Goal: Task Accomplishment & Management: Manage account settings

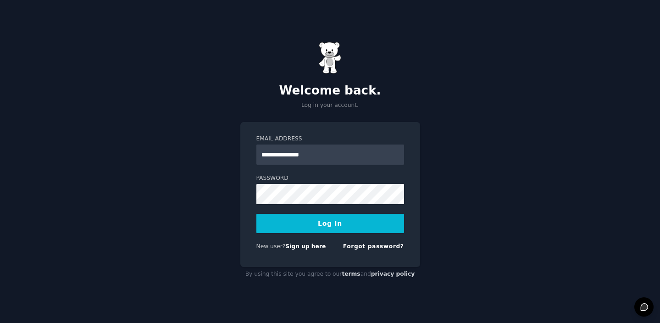
type input "**********"
click at [307, 221] on button "Log In" at bounding box center [330, 223] width 148 height 19
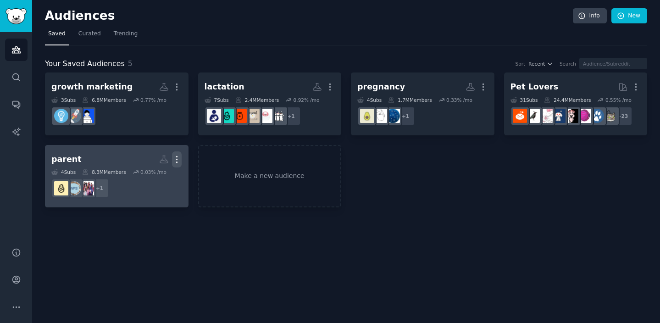
click at [178, 159] on icon "button" at bounding box center [177, 160] width 10 height 10
click at [160, 179] on p "Delete" at bounding box center [151, 179] width 21 height 10
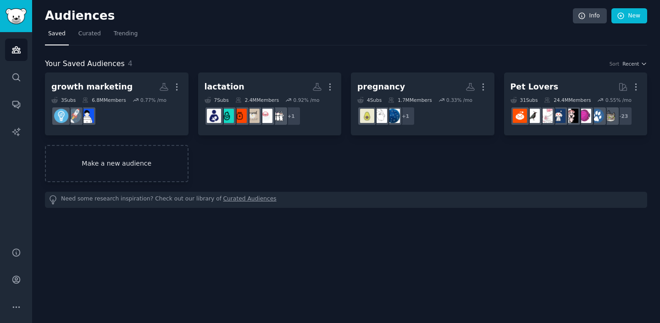
click at [150, 156] on link "Make a new audience" at bounding box center [117, 163] width 144 height 37
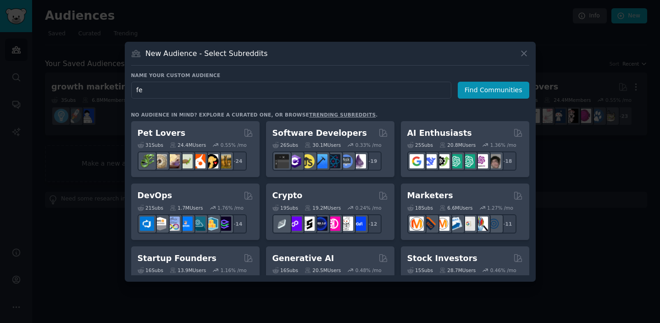
type input "f"
type input "women health"
click at [500, 88] on button "Find Communities" at bounding box center [494, 90] width 72 height 17
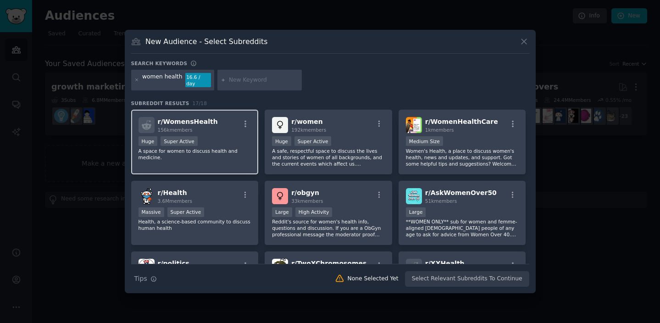
click at [231, 149] on p "A space for women to discuss health and medicine." at bounding box center [195, 154] width 113 height 13
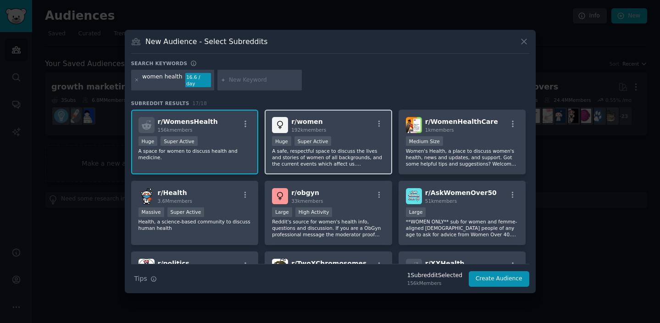
click at [299, 160] on p "A safe, respectful space to discuss the lives and stories of women of all backg…" at bounding box center [328, 157] width 113 height 19
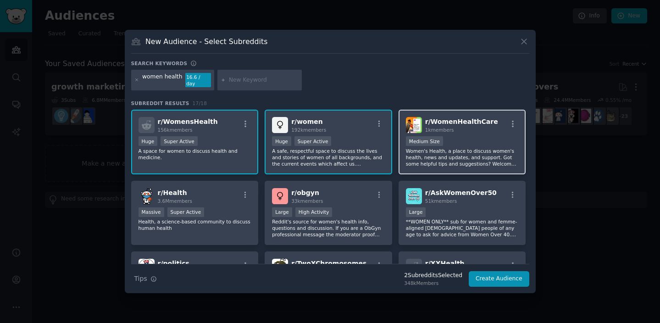
click at [432, 154] on p "Women's Health, a place to discuss women's health, news and updates, and suppor…" at bounding box center [462, 157] width 113 height 19
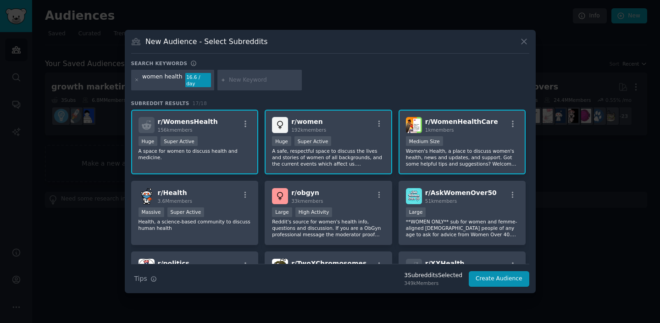
click at [244, 81] on input "text" at bounding box center [264, 80] width 70 height 8
type input "egg freezing"
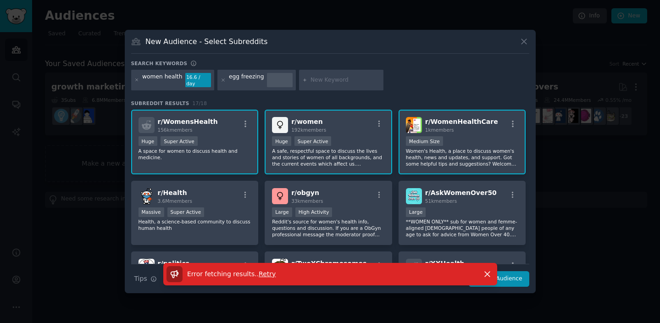
click at [274, 83] on div at bounding box center [280, 80] width 26 height 15
click at [221, 81] on icon at bounding box center [223, 80] width 5 height 5
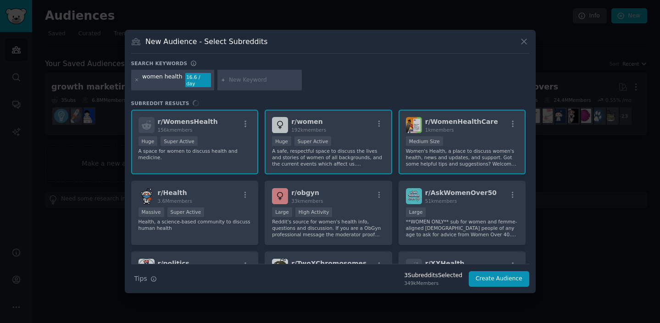
click at [235, 83] on input "text" at bounding box center [264, 80] width 70 height 8
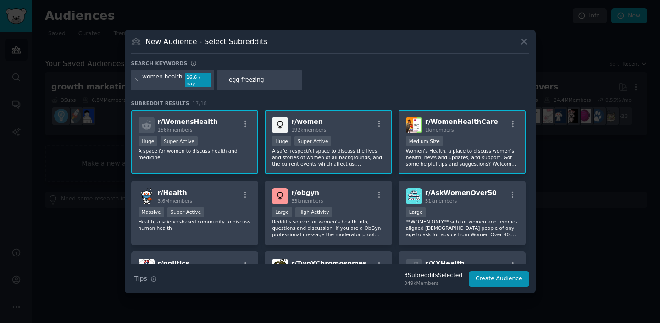
type input "egg freezing"
click at [221, 82] on icon at bounding box center [223, 80] width 5 height 5
click at [522, 45] on icon at bounding box center [524, 42] width 10 height 10
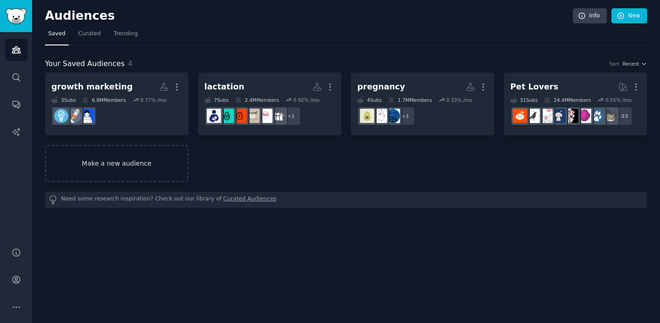
click at [90, 168] on link "Make a new audience" at bounding box center [117, 163] width 144 height 37
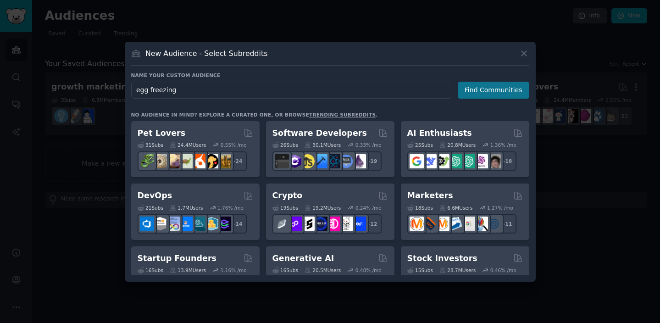
type input "egg freezing"
click at [511, 91] on button "Find Communities" at bounding box center [494, 90] width 72 height 17
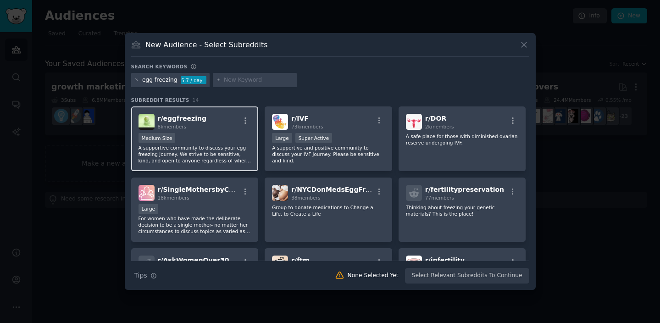
click at [218, 150] on p "A supportive community to discuss your egg freezing journey. We strive to be se…" at bounding box center [195, 153] width 113 height 19
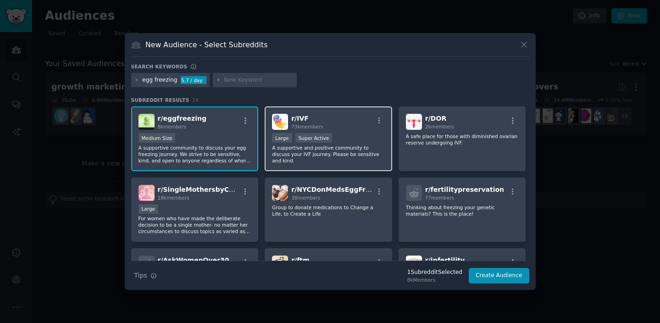
click at [307, 154] on p "A supportive and positive community to discuss your IVF journey. Please be sens…" at bounding box center [328, 153] width 113 height 19
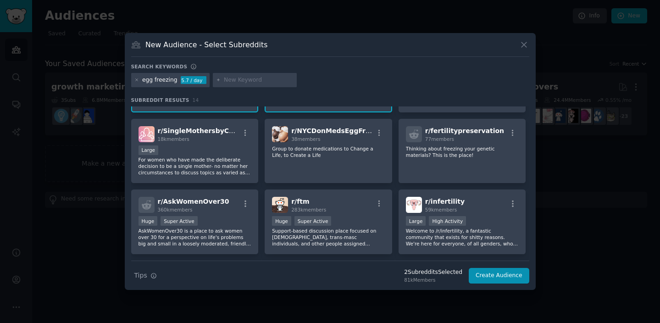
scroll to position [73, 0]
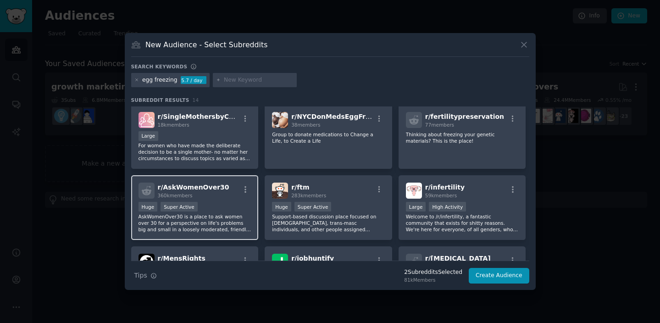
click at [230, 199] on div "r/ AskWomenOver30 360k members Huge Super Active AskWomenOver30 is a place to a…" at bounding box center [195, 207] width 128 height 65
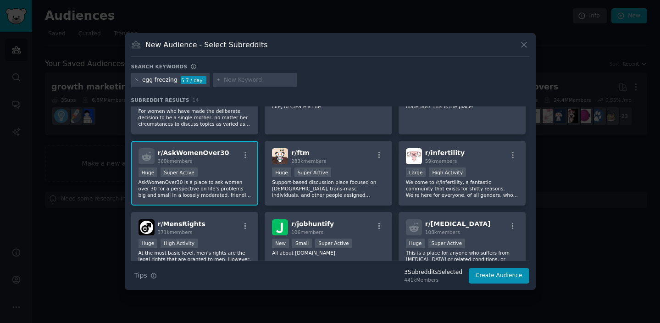
scroll to position [0, 0]
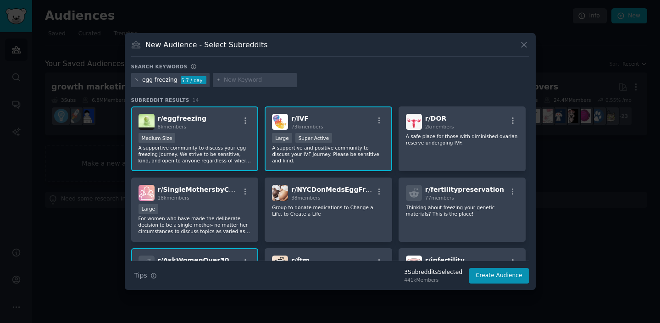
click at [251, 82] on input "text" at bounding box center [259, 80] width 70 height 8
type input "women health"
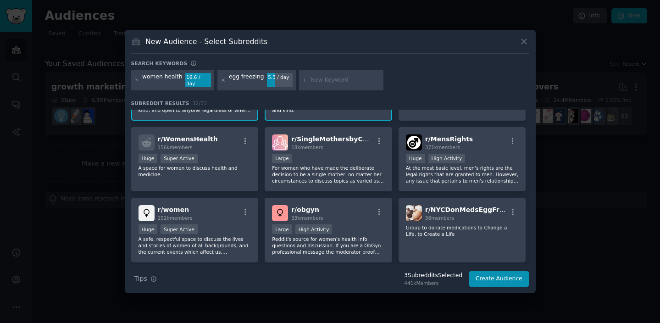
scroll to position [54, 0]
click at [221, 149] on div "r/ WomensHealth 156k members Huge Super Active A space for women to discuss hea…" at bounding box center [195, 159] width 128 height 65
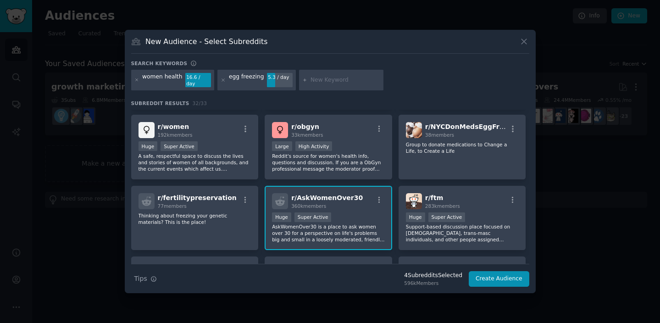
scroll to position [152, 0]
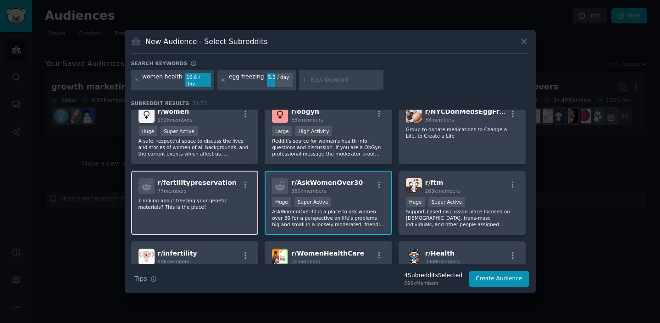
click at [225, 197] on p "Thinking about freezing your genetic materials? This is the place!" at bounding box center [195, 203] width 113 height 13
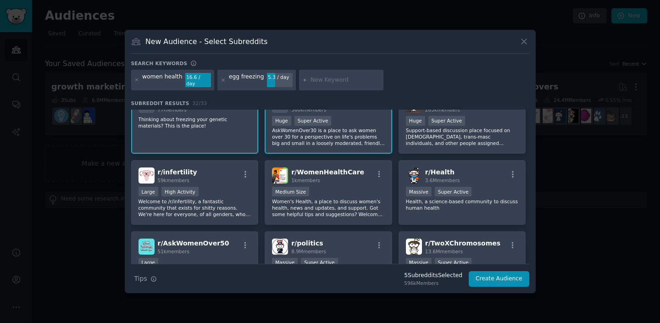
scroll to position [231, 0]
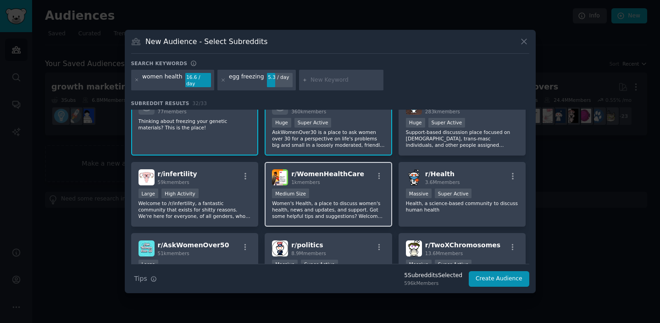
click at [356, 169] on div "r/ WomenHealthCare 1k members" at bounding box center [328, 177] width 113 height 16
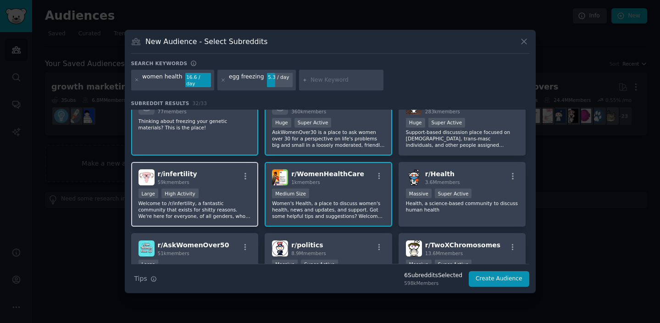
click at [233, 189] on div "Large High Activity" at bounding box center [195, 194] width 113 height 11
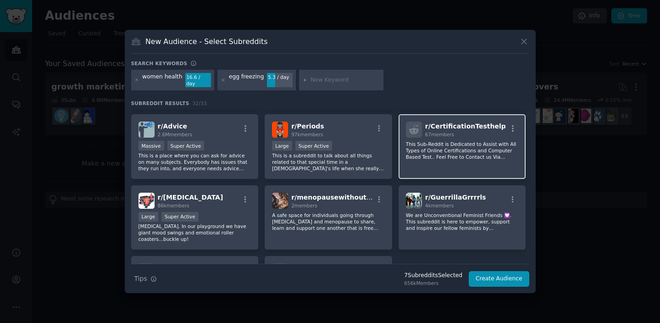
scroll to position [561, 0]
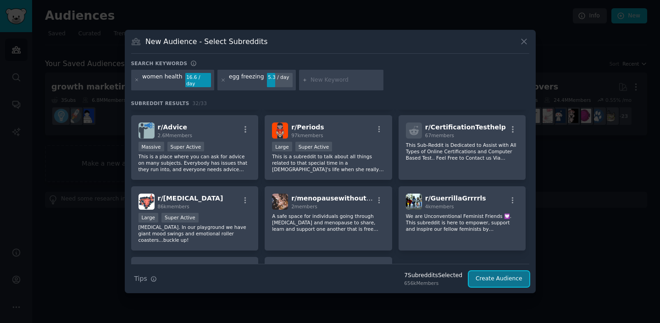
click at [522, 278] on button "Create Audience" at bounding box center [499, 279] width 61 height 16
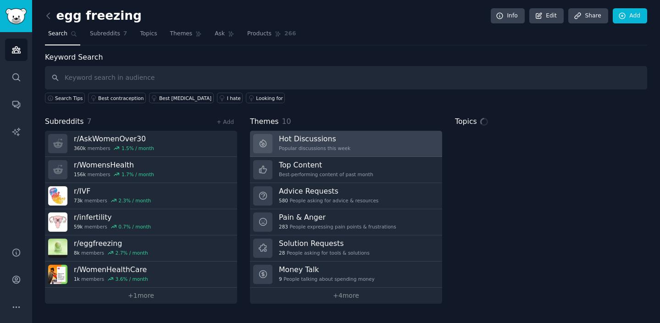
click at [298, 138] on h3 "Hot Discussions" at bounding box center [315, 139] width 72 height 10
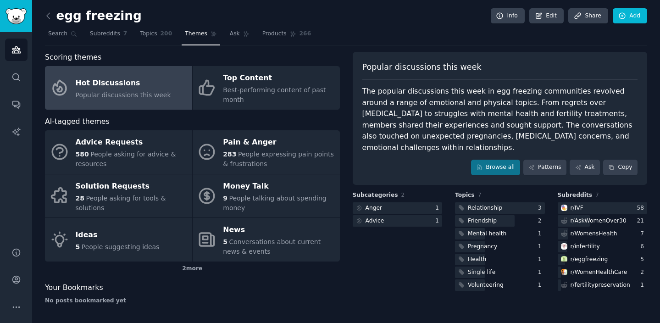
scroll to position [1, 0]
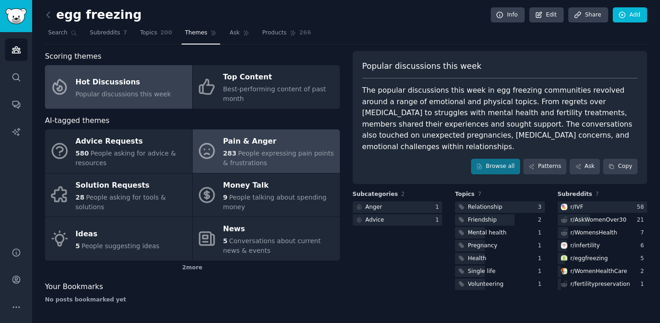
click at [258, 163] on div "283 People expressing pain points & frustrations" at bounding box center [279, 158] width 112 height 19
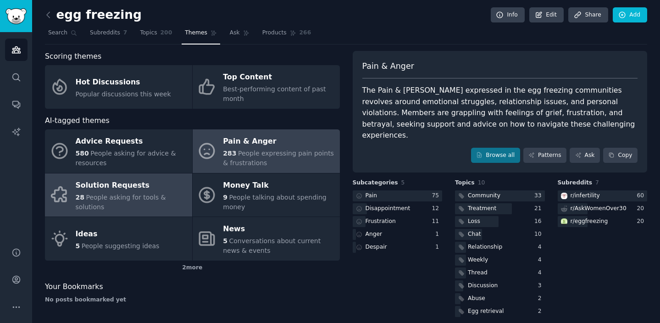
click at [116, 187] on div "Solution Requests" at bounding box center [132, 185] width 112 height 15
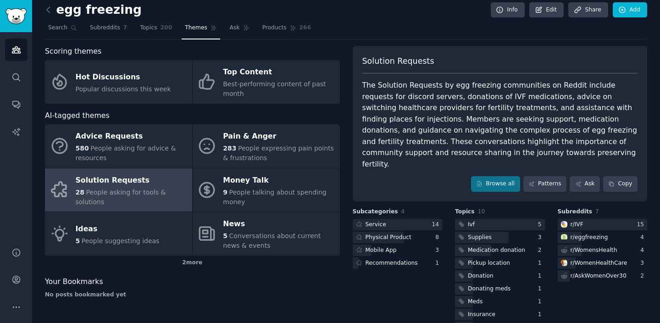
scroll to position [16, 0]
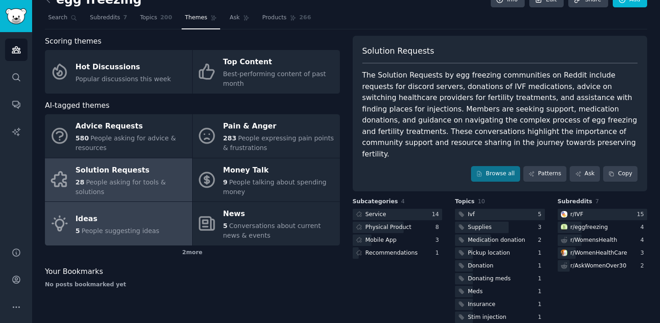
click at [98, 225] on div "Ideas" at bounding box center [118, 218] width 84 height 15
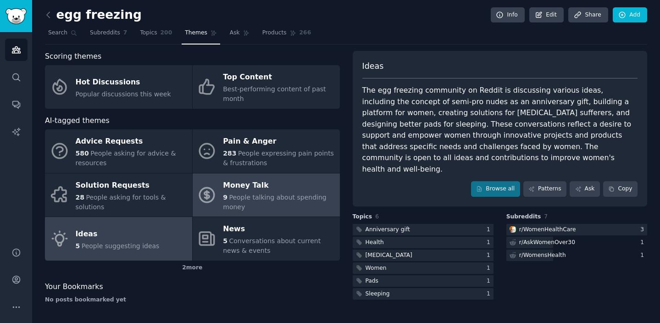
click at [246, 202] on div "9 People talking about spending money" at bounding box center [279, 202] width 112 height 19
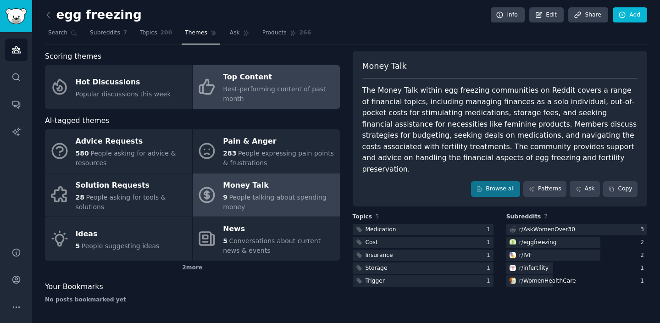
click at [228, 94] on span "Best-performing content of past month" at bounding box center [274, 93] width 103 height 17
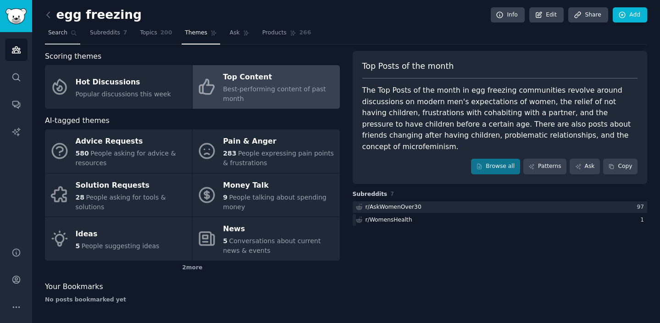
click at [63, 30] on span "Search" at bounding box center [57, 33] width 19 height 8
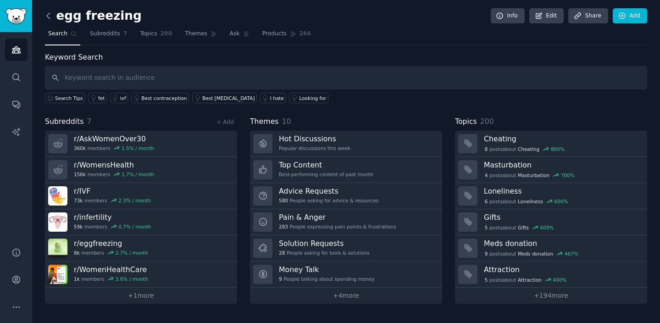
click at [50, 14] on icon at bounding box center [49, 16] width 10 height 10
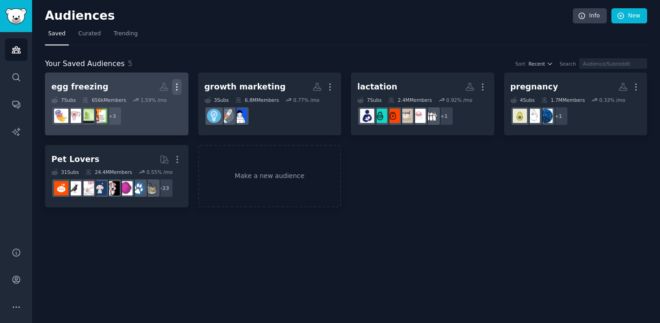
click at [179, 87] on icon "button" at bounding box center [177, 87] width 10 height 10
click at [151, 102] on p "Delete" at bounding box center [151, 106] width 21 height 10
click at [205, 108] on dd at bounding box center [270, 116] width 131 height 26
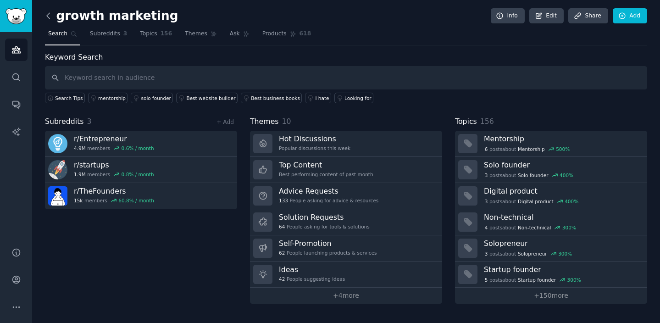
click at [49, 16] on icon at bounding box center [49, 16] width 10 height 10
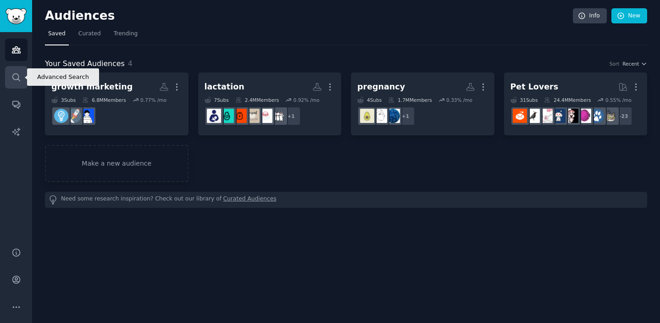
click at [14, 76] on icon "Sidebar" at bounding box center [16, 77] width 10 height 10
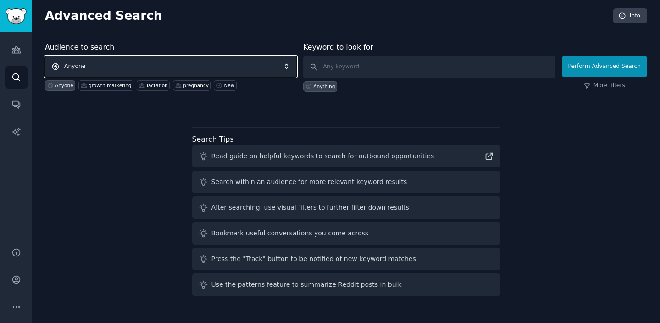
click at [79, 66] on span "Anyone" at bounding box center [171, 66] width 252 height 21
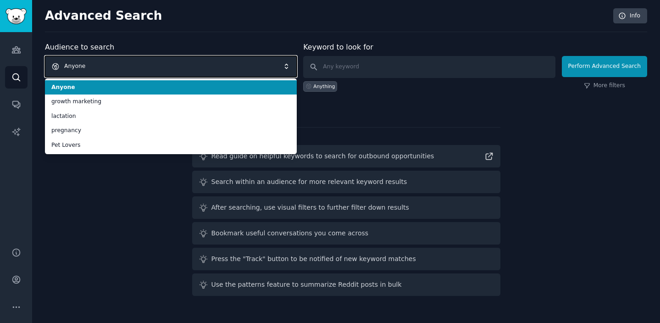
click at [79, 66] on span "Anyone" at bounding box center [171, 66] width 252 height 21
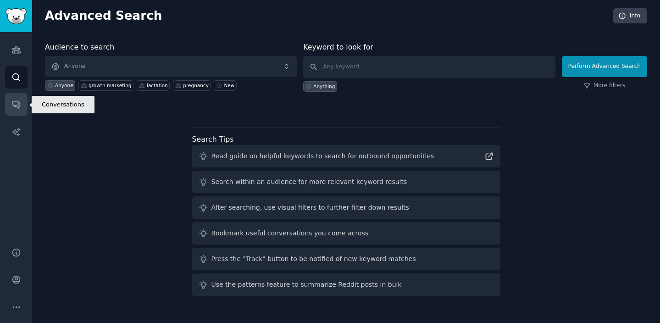
click at [12, 105] on icon "Sidebar" at bounding box center [16, 105] width 10 height 10
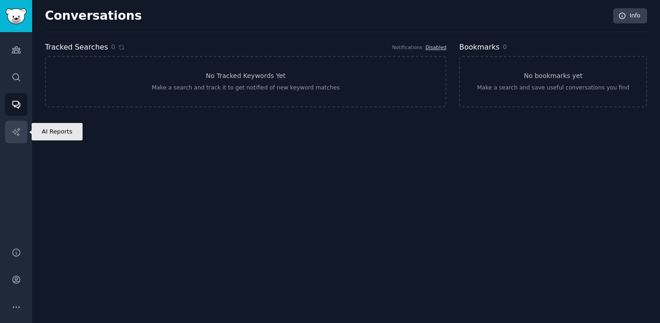
click at [14, 130] on icon "Sidebar" at bounding box center [16, 132] width 10 height 10
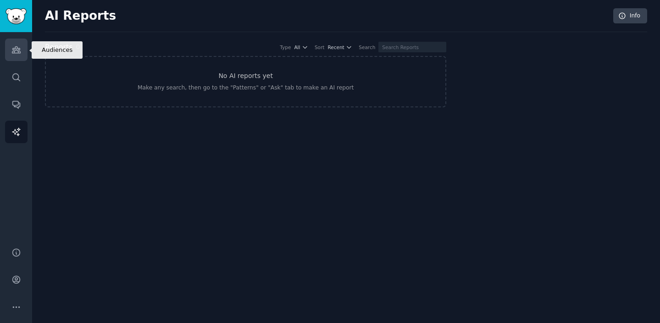
click at [16, 50] on icon "Sidebar" at bounding box center [16, 50] width 10 height 10
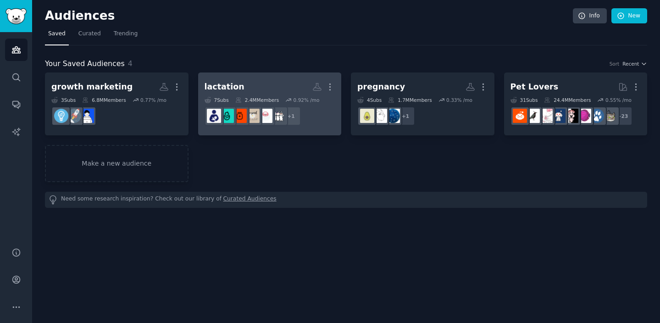
click at [255, 94] on h2 "lactation More" at bounding box center [270, 87] width 131 height 16
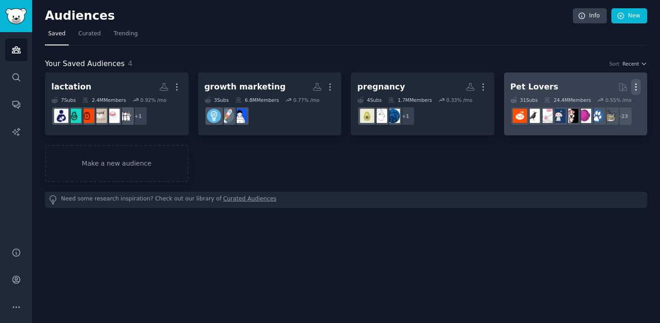
click at [633, 86] on icon "button" at bounding box center [636, 87] width 10 height 10
click at [603, 108] on p "Delete" at bounding box center [610, 106] width 21 height 10
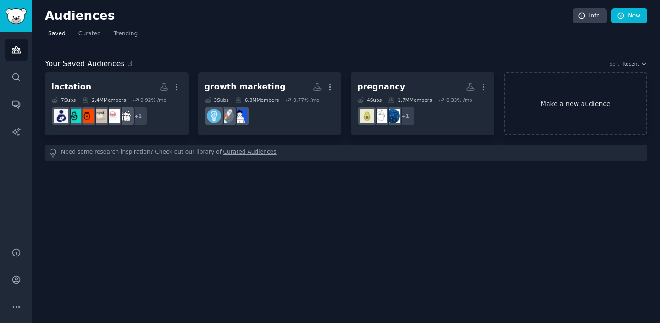
click at [539, 94] on link "Make a new audience" at bounding box center [576, 103] width 144 height 63
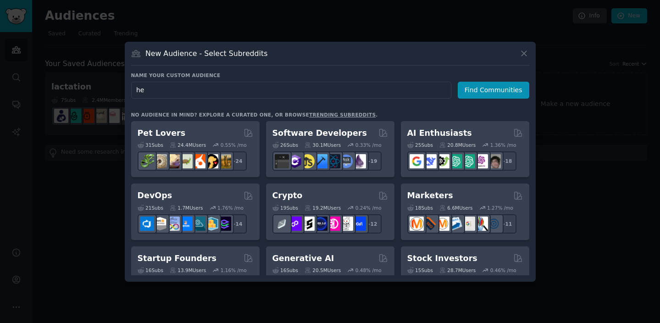
type input "h"
type input "b"
type input "o"
type input "women health"
click button "Find Communities" at bounding box center [494, 90] width 72 height 17
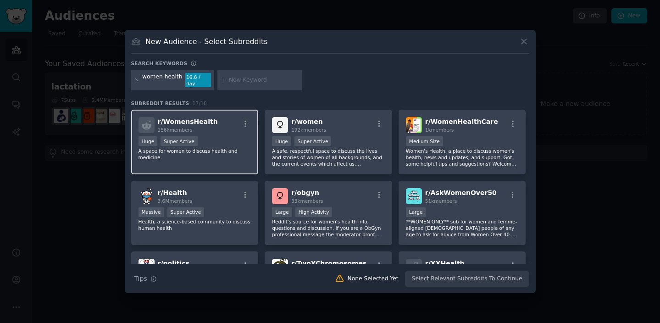
click at [249, 143] on div "Huge Super Active" at bounding box center [195, 141] width 113 height 11
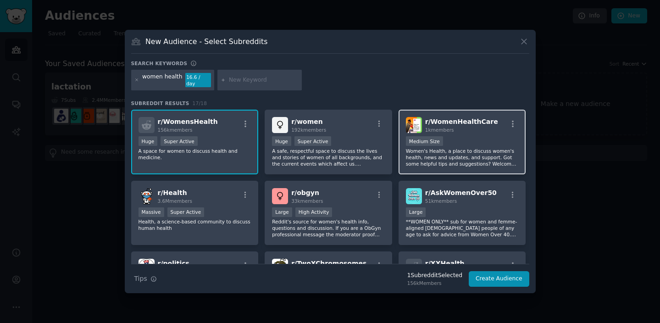
click at [461, 128] on div "1k members" at bounding box center [461, 130] width 73 height 6
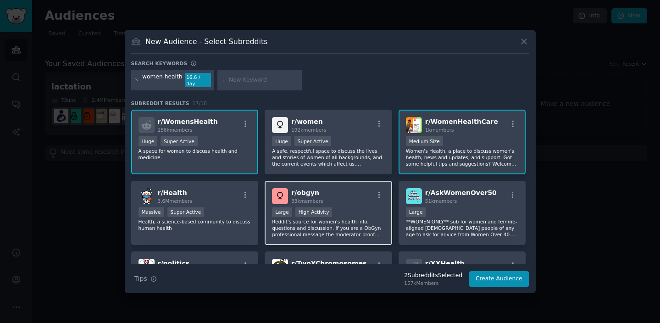
scroll to position [51, 0]
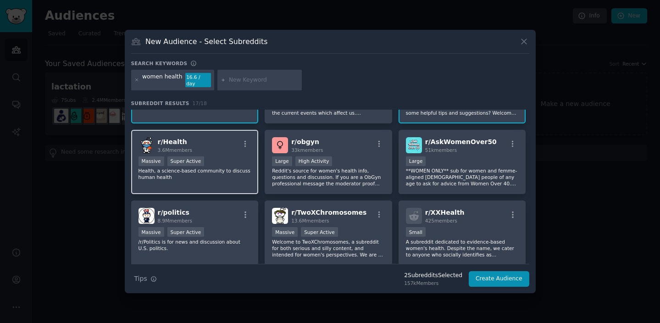
click at [228, 163] on div "Massive Super Active" at bounding box center [195, 161] width 113 height 11
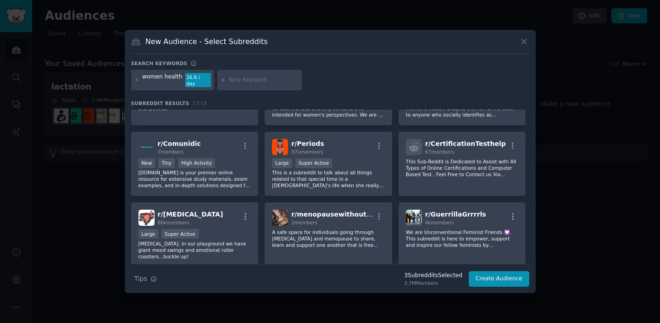
scroll to position [290, 0]
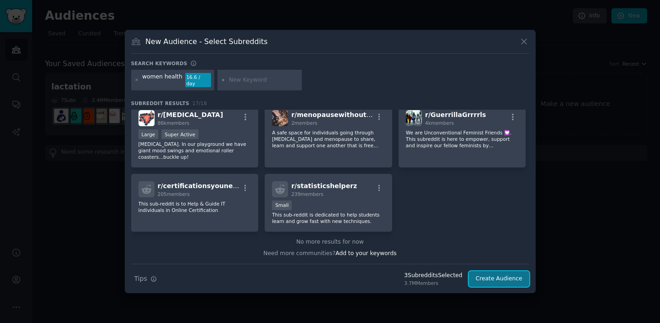
click at [499, 274] on button "Create Audience" at bounding box center [499, 279] width 61 height 16
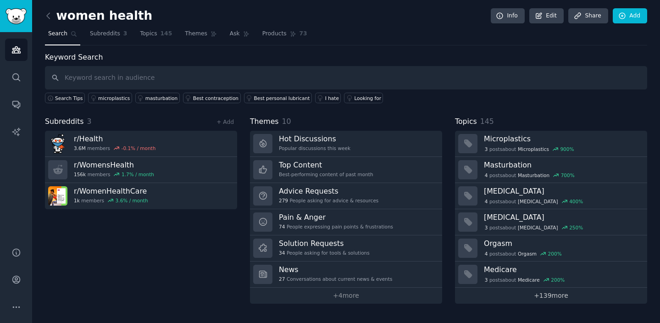
click at [560, 294] on link "+ 139 more" at bounding box center [551, 296] width 192 height 16
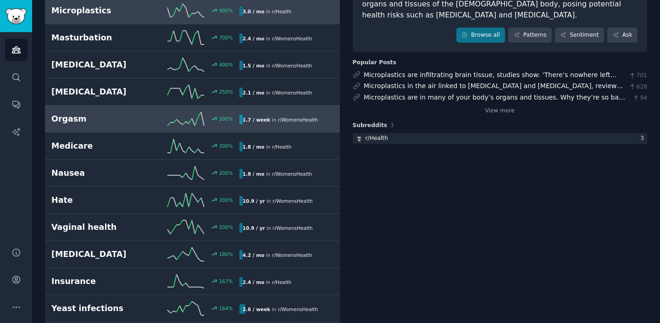
scroll to position [98, 0]
click at [120, 212] on link "Hate 200 % 10.9 / yr in r/ WomensHealth" at bounding box center [192, 200] width 295 height 27
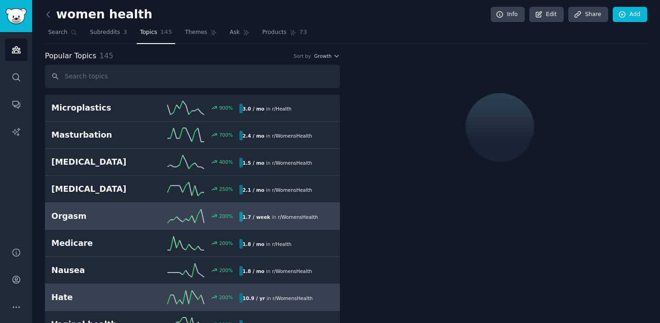
scroll to position [2, 0]
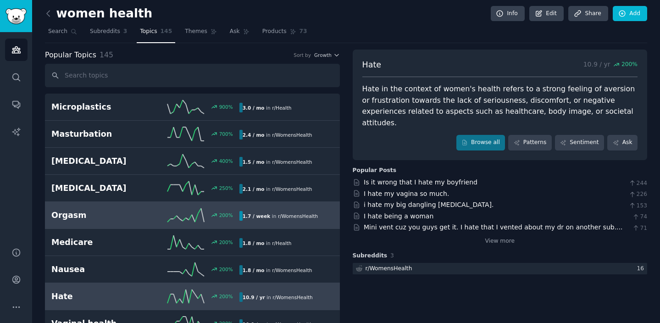
click at [120, 212] on h2 "Orgasm" at bounding box center [98, 215] width 94 height 11
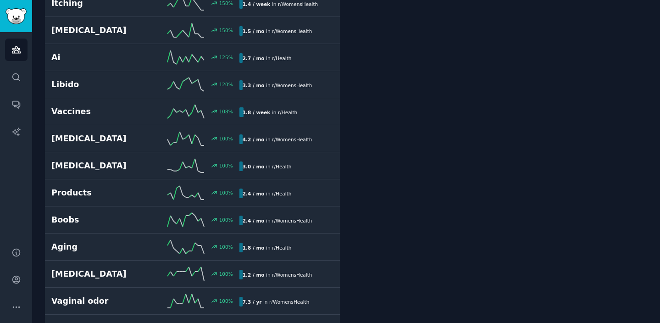
scroll to position [511, 0]
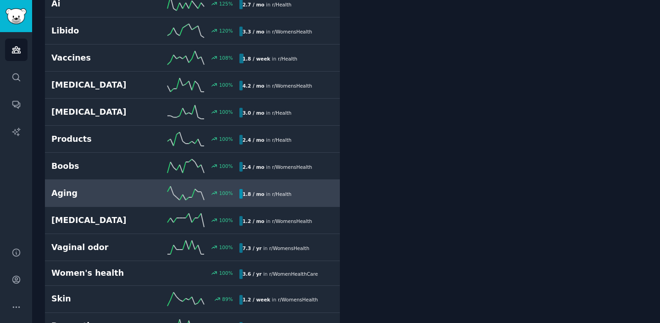
click at [116, 192] on h2 "Aging" at bounding box center [98, 193] width 94 height 11
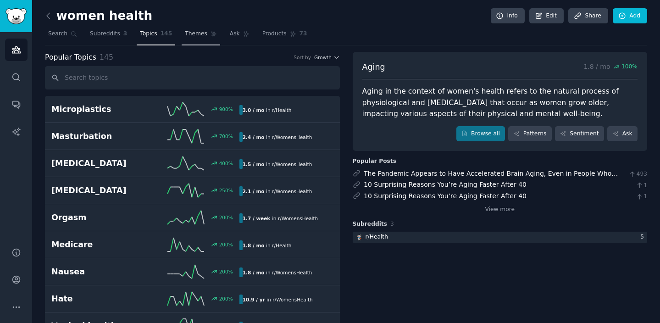
click at [182, 33] on link "Themes" at bounding box center [201, 36] width 39 height 19
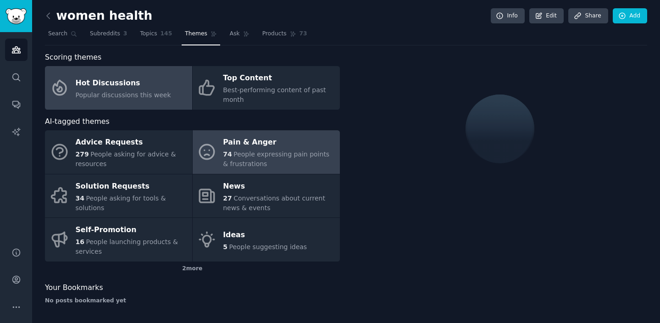
click at [236, 159] on div "74 People expressing pain points & frustrations" at bounding box center [279, 159] width 112 height 19
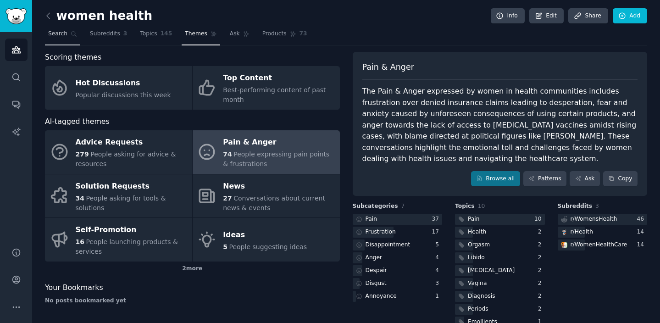
click at [59, 33] on span "Search" at bounding box center [57, 34] width 19 height 8
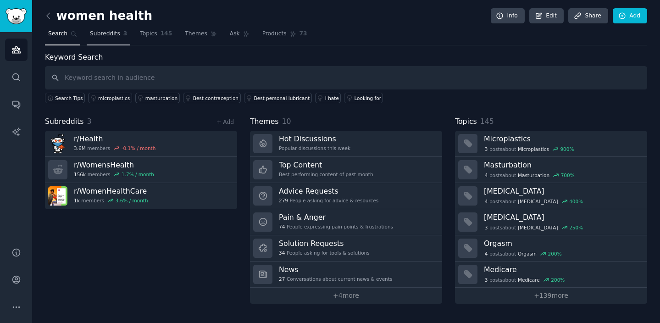
click at [95, 35] on span "Subreddits" at bounding box center [105, 34] width 30 height 8
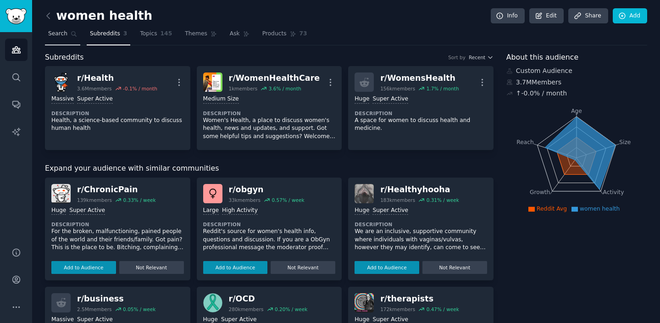
click at [58, 38] on link "Search" at bounding box center [62, 36] width 35 height 19
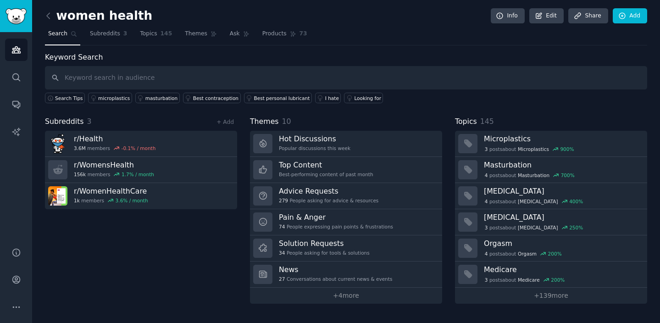
click at [53, 19] on link at bounding box center [50, 16] width 11 height 15
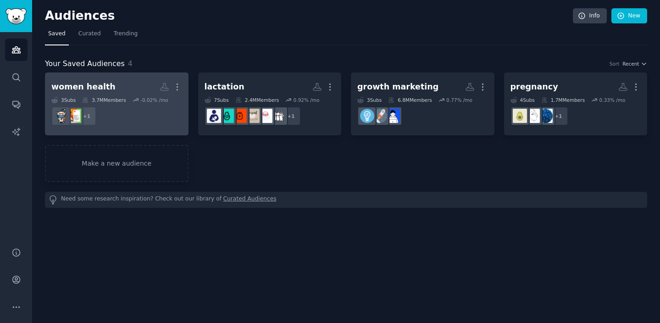
click at [128, 91] on h2 "women health More" at bounding box center [116, 87] width 131 height 16
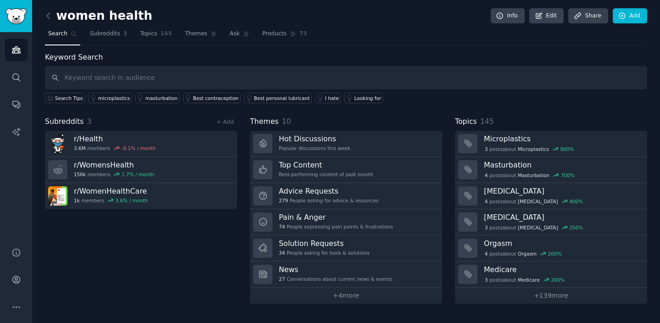
click at [139, 81] on input "text" at bounding box center [346, 77] width 602 height 23
type input "w"
type input "[DEMOGRAPHIC_DATA] women"
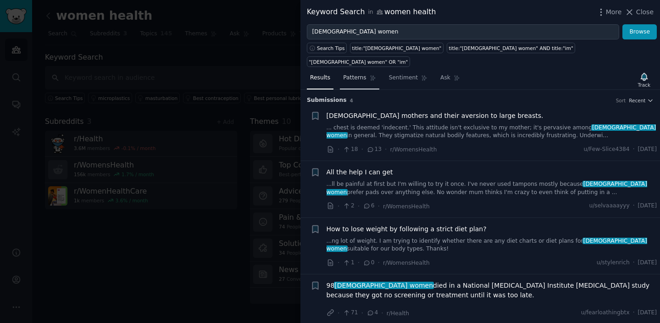
click at [364, 71] on link "Patterns" at bounding box center [359, 80] width 39 height 19
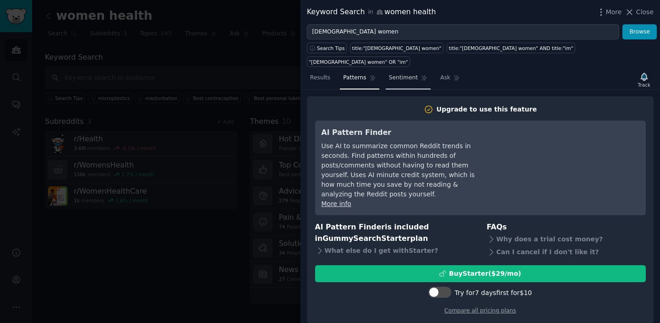
click at [403, 71] on link "Sentiment" at bounding box center [408, 80] width 45 height 19
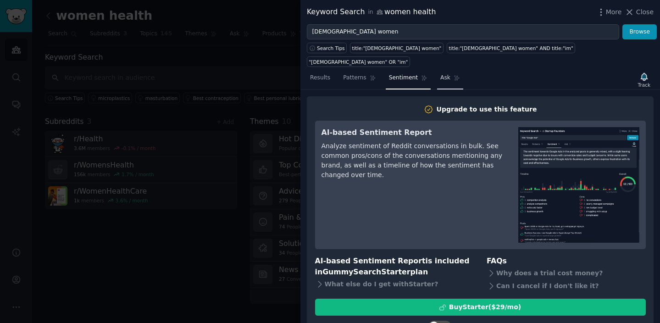
click at [447, 74] on span "Ask" at bounding box center [445, 78] width 10 height 8
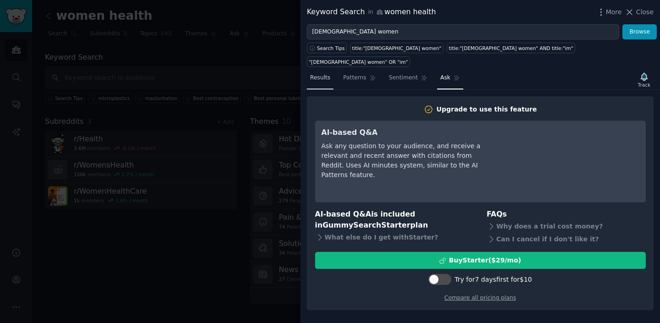
click at [328, 74] on span "Results" at bounding box center [320, 78] width 20 height 8
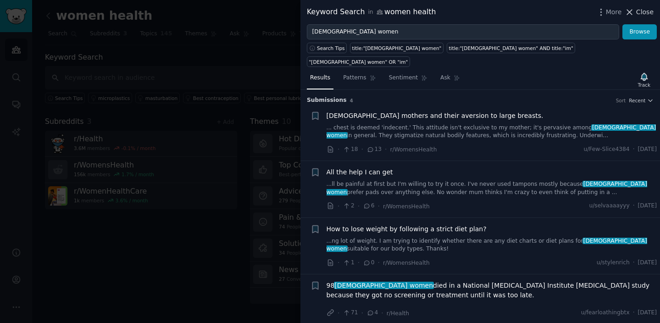
click at [645, 14] on span "Close" at bounding box center [644, 12] width 17 height 10
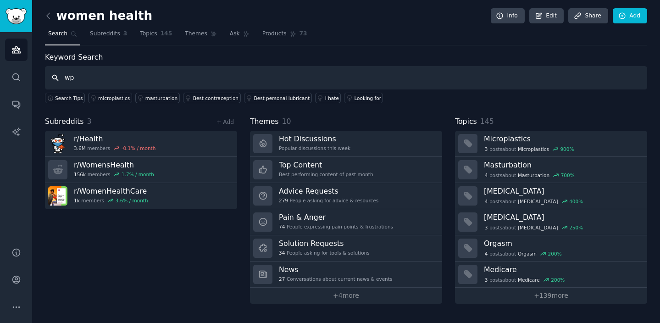
type input "w"
click at [50, 19] on icon at bounding box center [49, 16] width 10 height 10
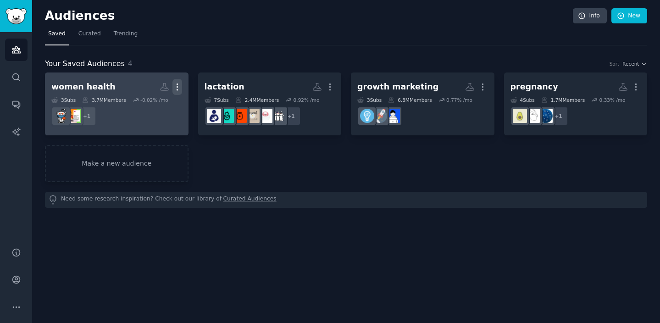
click at [175, 87] on icon "button" at bounding box center [177, 87] width 10 height 10
click at [147, 107] on p "Delete" at bounding box center [152, 106] width 21 height 10
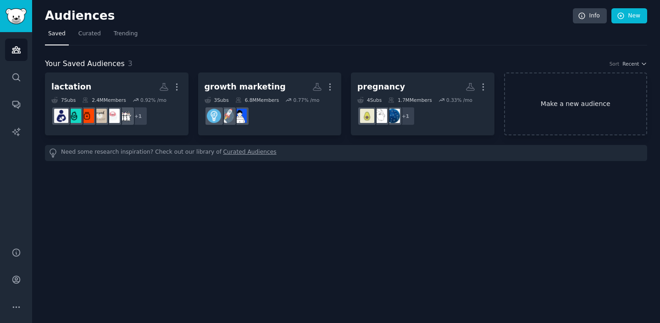
click at [566, 112] on link "Make a new audience" at bounding box center [576, 103] width 144 height 63
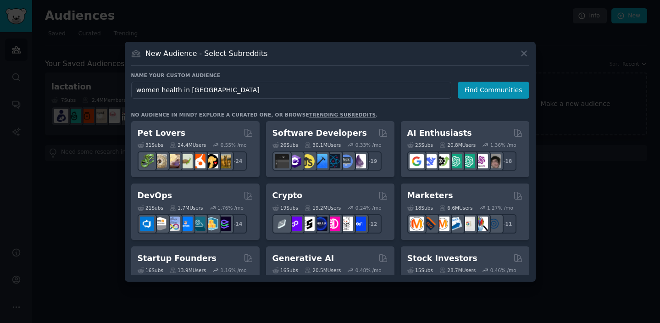
type input "women health in [GEOGRAPHIC_DATA]"
click button "Find Communities" at bounding box center [494, 90] width 72 height 17
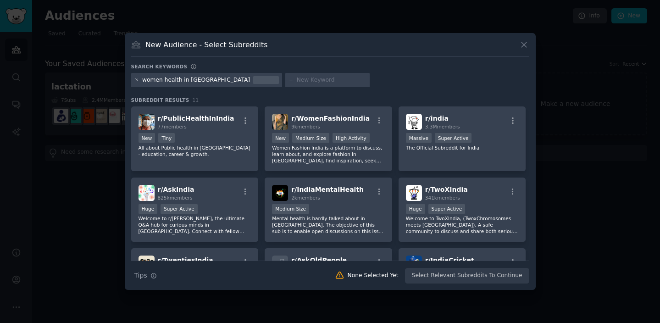
click at [137, 81] on icon at bounding box center [136, 80] width 5 height 5
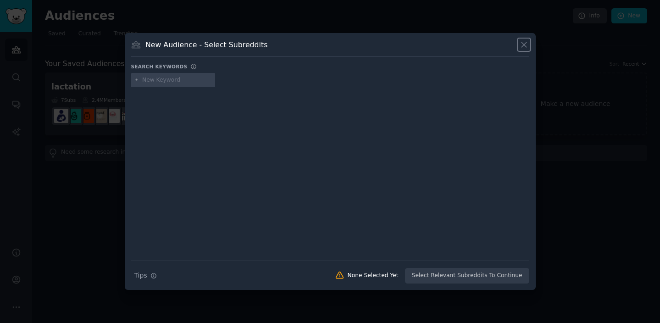
click at [524, 42] on icon at bounding box center [524, 45] width 10 height 10
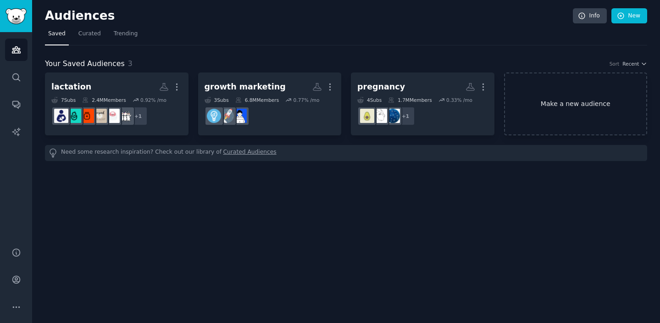
click at [519, 118] on link "Make a new audience" at bounding box center [576, 103] width 144 height 63
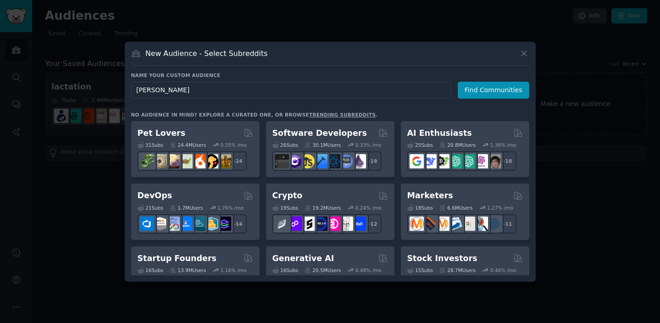
type input "arva health"
click button "Find Communities" at bounding box center [494, 90] width 72 height 17
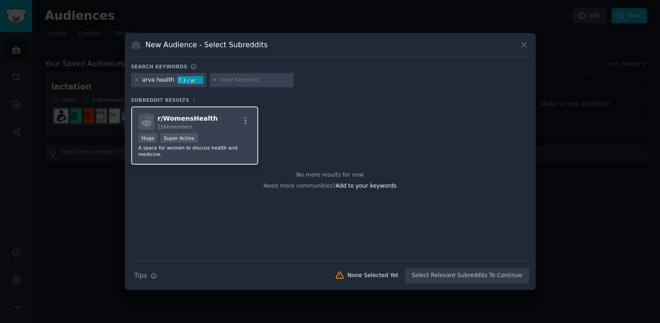
click at [225, 128] on div "r/ WomensHealth 156k members" at bounding box center [195, 122] width 113 height 16
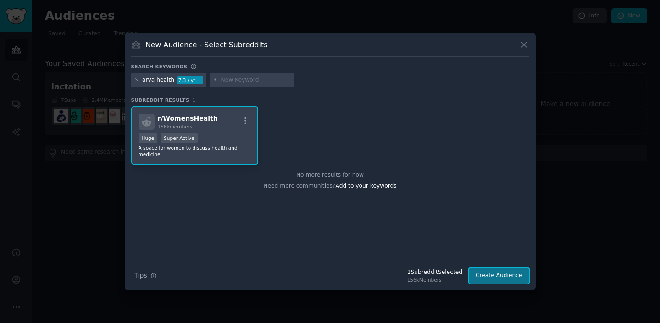
click at [490, 276] on button "Create Audience" at bounding box center [499, 276] width 61 height 16
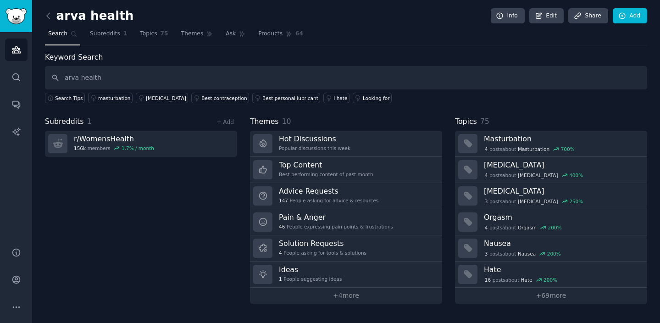
type input "arva health"
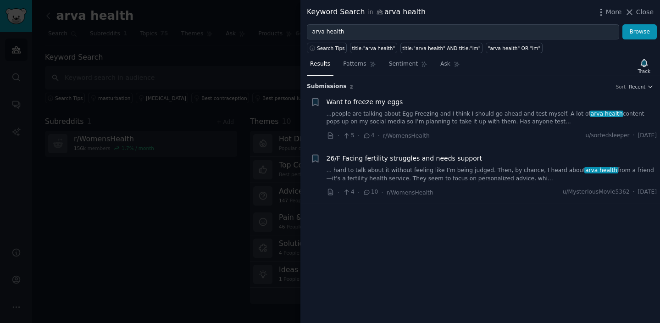
click at [404, 122] on link "...people are talking about Egg Freezing and I think I should go ahead and test…" at bounding box center [492, 118] width 331 height 16
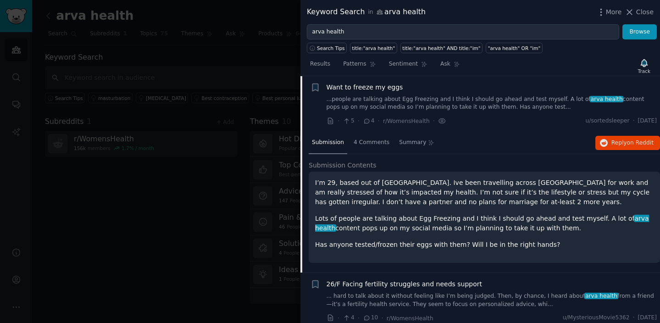
scroll to position [22, 0]
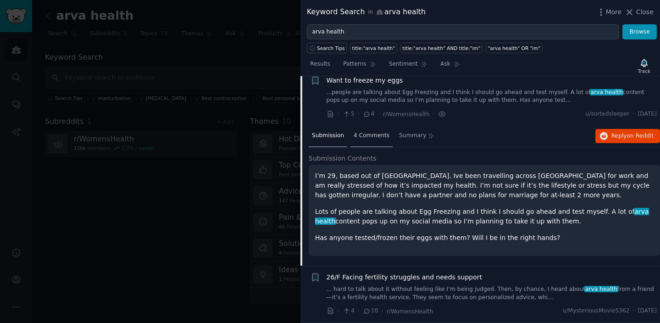
click at [364, 127] on div "4 Comments" at bounding box center [371, 136] width 42 height 22
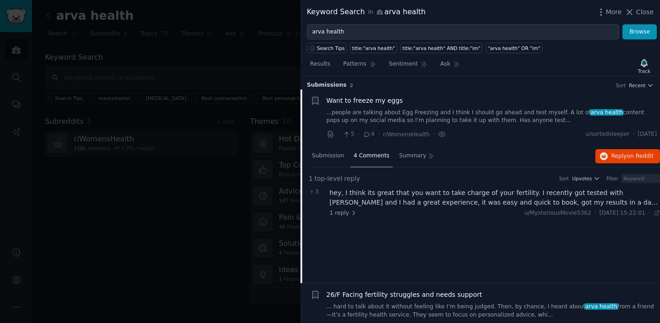
scroll to position [19, 0]
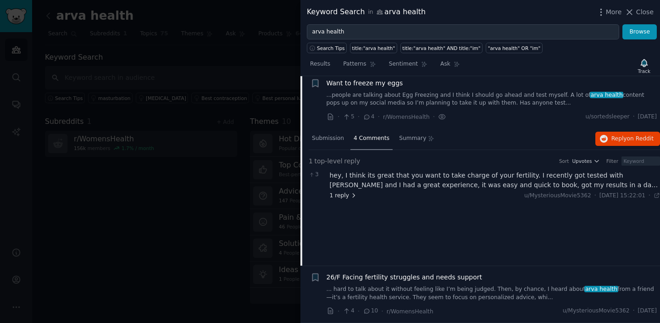
click at [341, 194] on span "1 reply" at bounding box center [344, 196] width 28 height 8
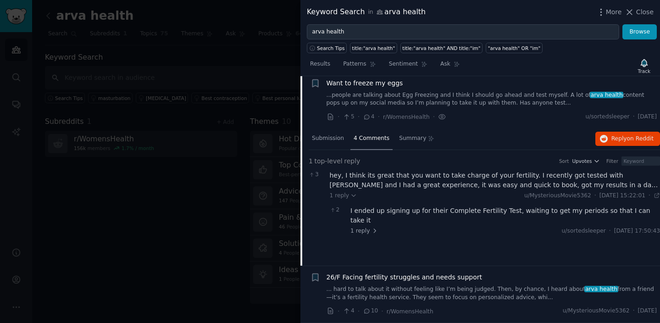
click at [372, 281] on span "26/F Facing fertility struggles and needs support" at bounding box center [405, 277] width 156 height 10
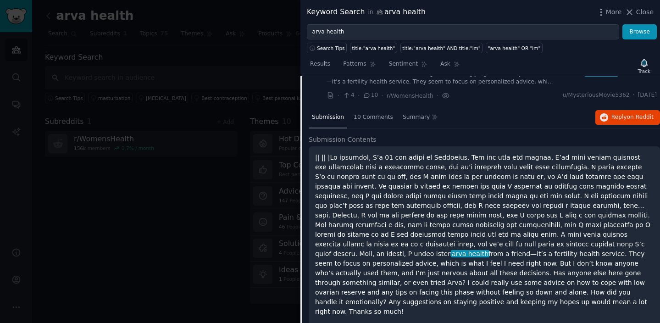
scroll to position [102, 0]
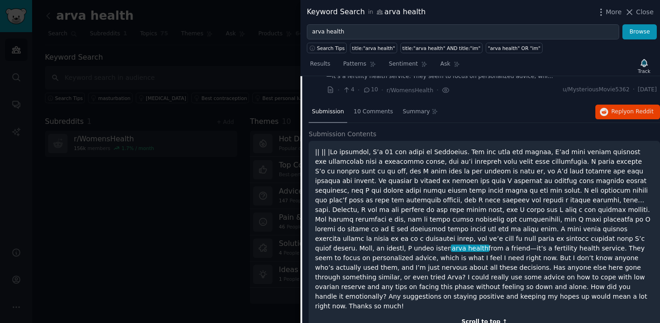
click at [461, 318] on div "Scroll to top ↑" at bounding box center [484, 322] width 339 height 8
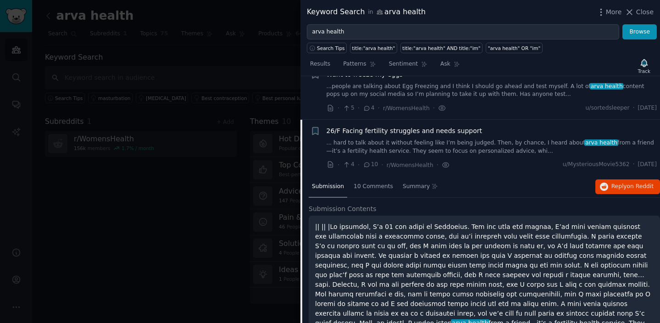
scroll to position [0, 0]
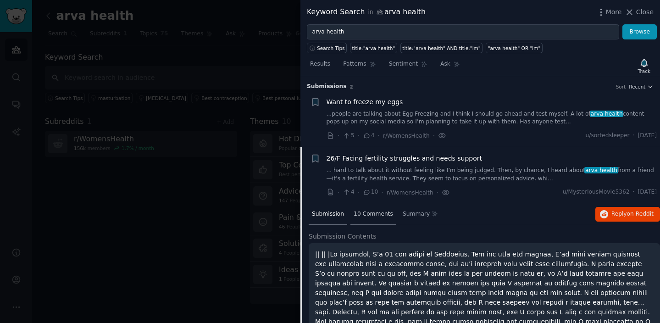
click at [363, 216] on span "10 Comments" at bounding box center [373, 214] width 39 height 8
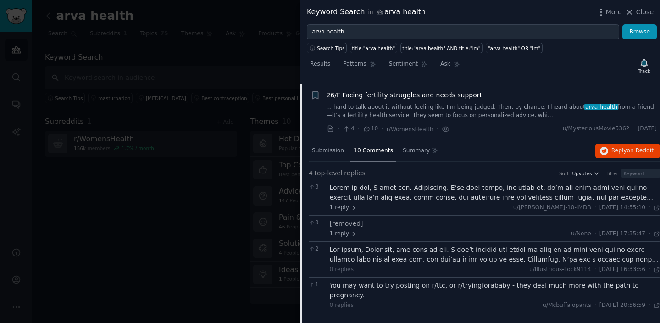
scroll to position [54, 0]
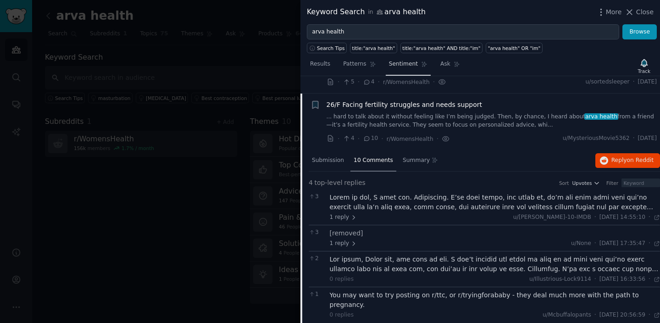
click at [410, 67] on span "Sentiment" at bounding box center [403, 64] width 29 height 8
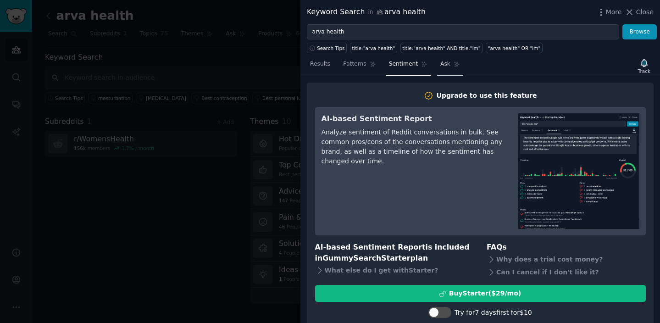
click at [440, 61] on span "Ask" at bounding box center [445, 64] width 10 height 8
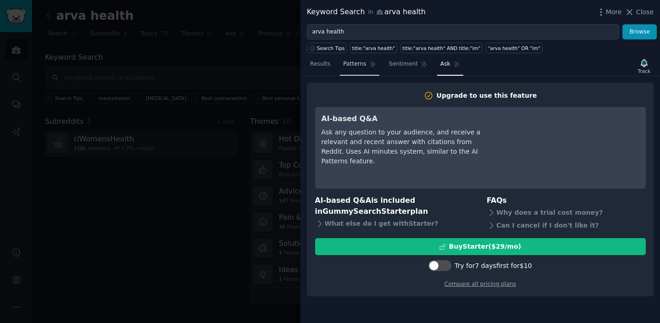
click at [344, 70] on link "Patterns" at bounding box center [359, 66] width 39 height 19
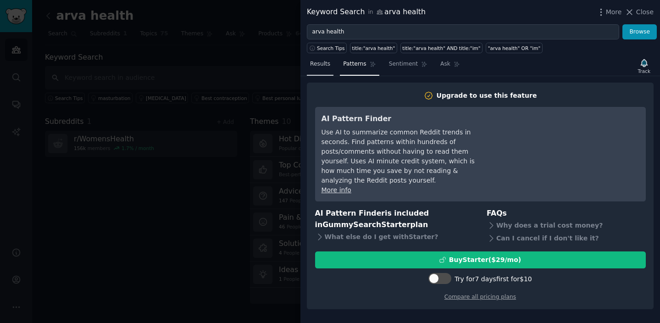
click at [311, 68] on link "Results" at bounding box center [320, 66] width 27 height 19
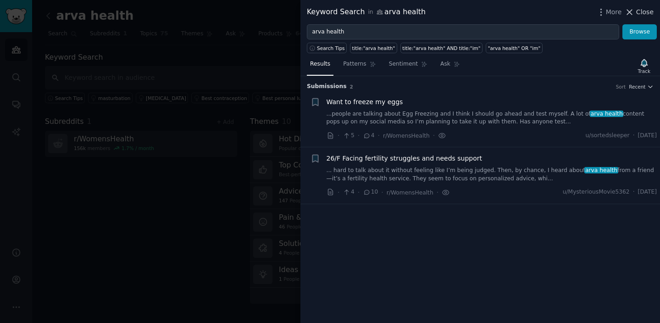
click at [635, 10] on button "Close" at bounding box center [639, 12] width 29 height 10
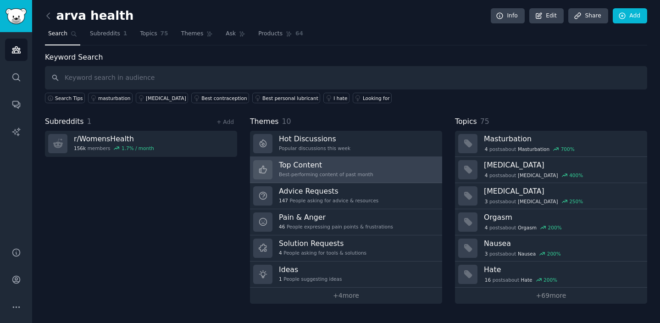
click at [324, 164] on h3 "Top Content" at bounding box center [326, 165] width 94 height 10
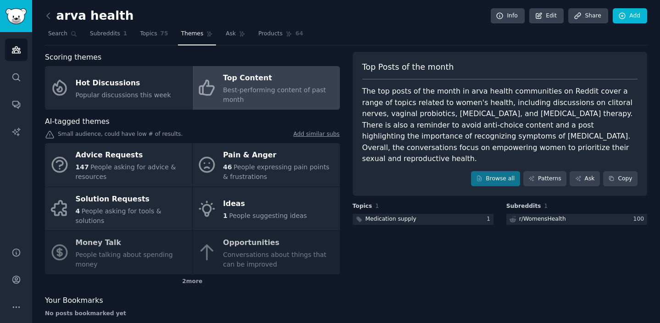
click at [229, 245] on div "Advice Requests 147 People asking for advice & resources Pain & Anger 46 People…" at bounding box center [192, 208] width 295 height 131
click at [246, 240] on div "Advice Requests 147 People asking for advice & resources Pain & Anger 46 People…" at bounding box center [192, 208] width 295 height 131
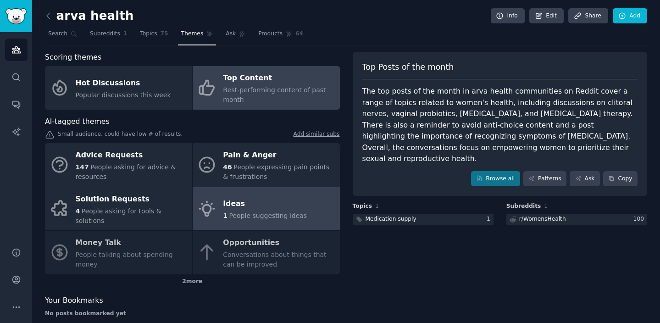
click at [248, 197] on div "Ideas" at bounding box center [265, 204] width 84 height 15
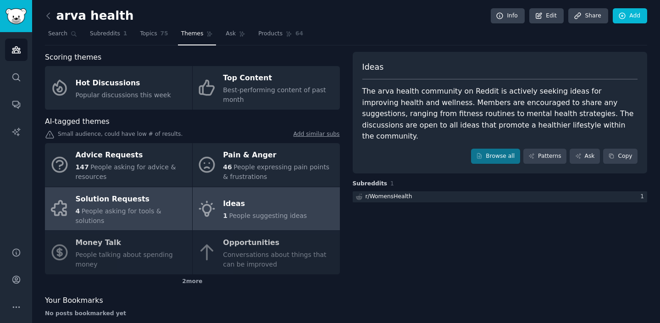
click at [96, 210] on span "People asking for tools & solutions" at bounding box center [119, 215] width 86 height 17
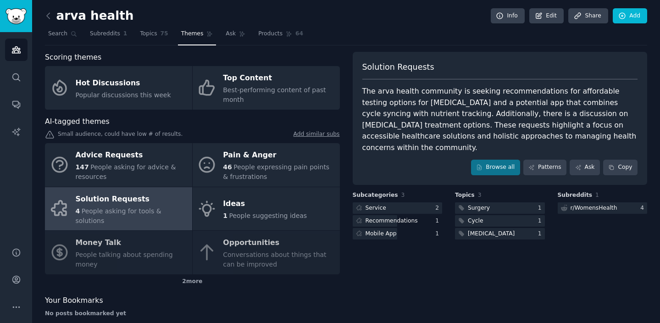
click at [414, 102] on div "The arva health community is seeking recommendations for affordable testing opt…" at bounding box center [500, 119] width 276 height 67
copy div "[MEDICAL_DATA]"
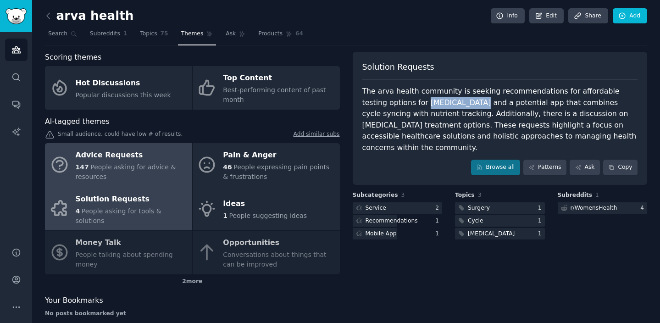
click at [128, 163] on span "People asking for advice & resources" at bounding box center [126, 171] width 100 height 17
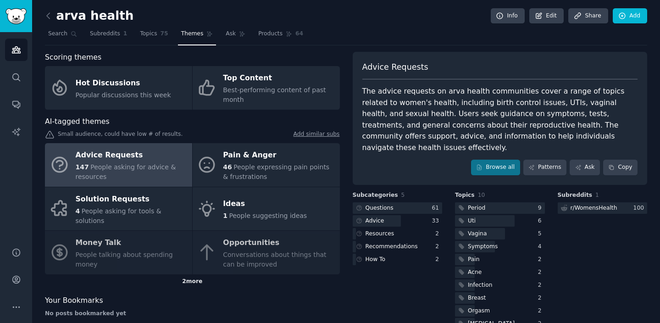
click at [189, 274] on div "2 more" at bounding box center [192, 281] width 295 height 15
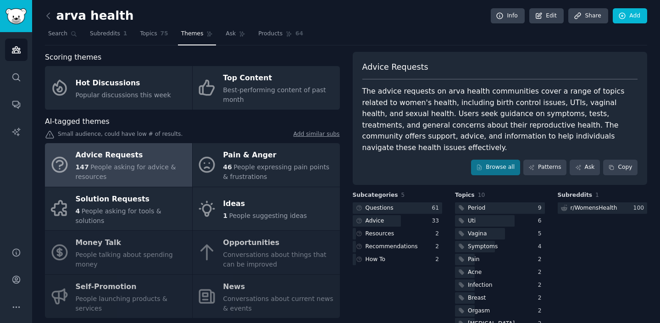
click at [428, 88] on div "The advice requests on arva health communities cover a range of topics related …" at bounding box center [500, 119] width 276 height 67
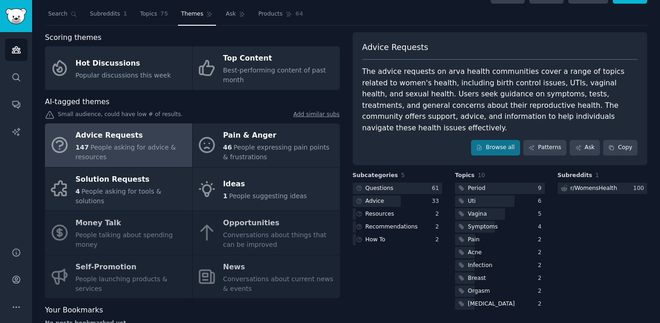
scroll to position [21, 0]
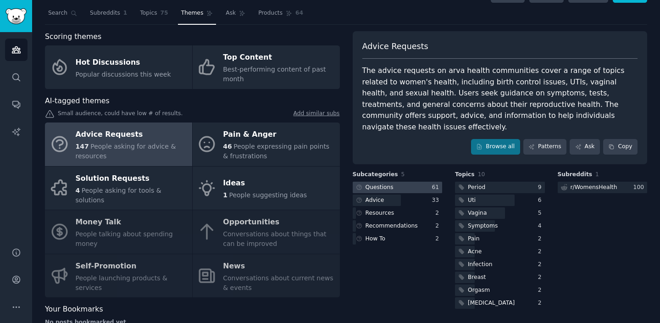
click at [391, 182] on div "Questions" at bounding box center [374, 187] width 43 height 11
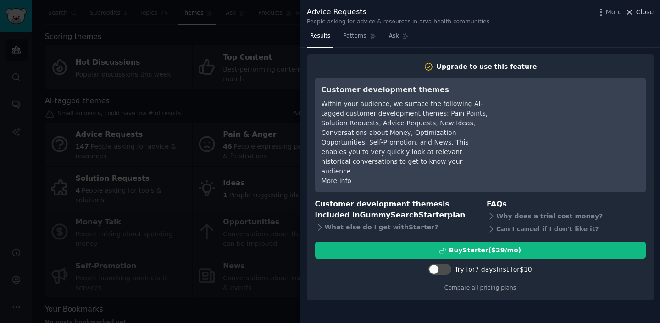
click at [644, 10] on span "Close" at bounding box center [644, 12] width 17 height 10
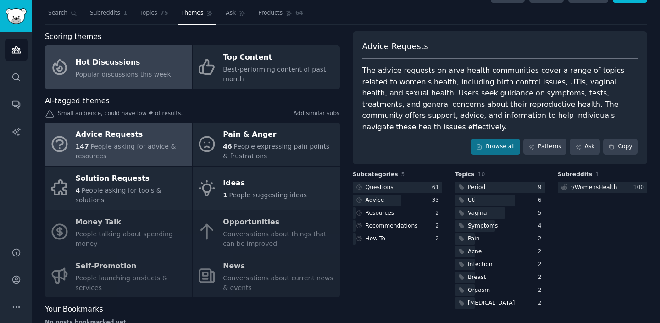
click at [113, 77] on span "Popular discussions this week" at bounding box center [123, 74] width 95 height 7
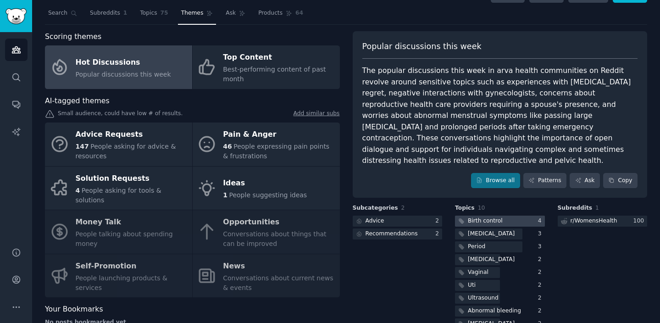
click at [480, 217] on div "Birth control" at bounding box center [485, 221] width 35 height 8
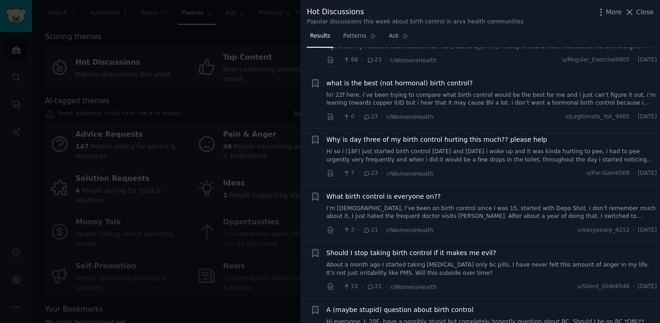
scroll to position [779, 0]
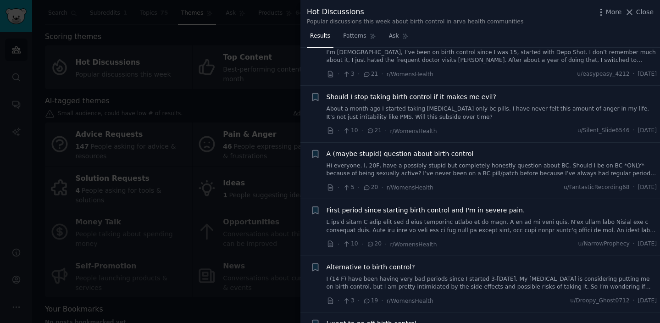
click at [221, 181] on div at bounding box center [330, 161] width 660 height 323
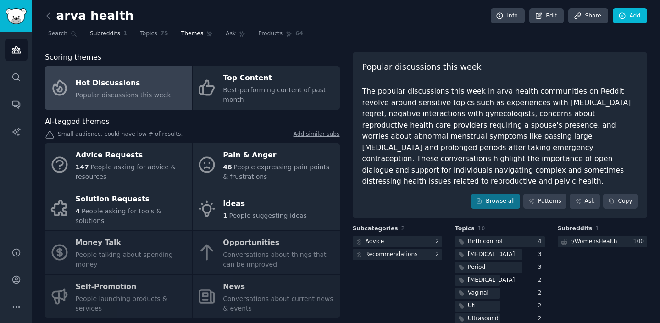
click at [90, 34] on span "Subreddits" at bounding box center [105, 34] width 30 height 8
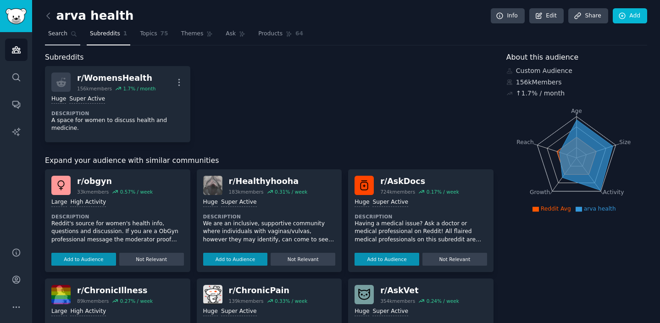
click at [61, 30] on span "Search" at bounding box center [57, 34] width 19 height 8
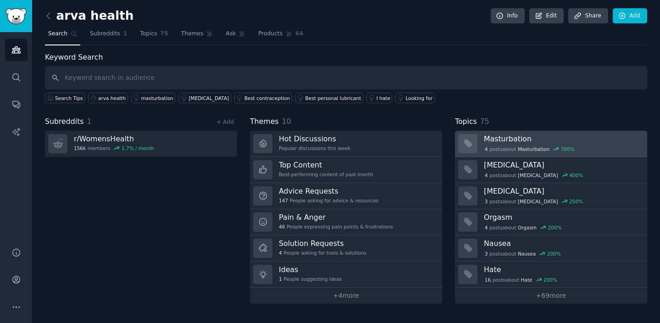
click at [520, 143] on h3 "Masturbation" at bounding box center [562, 139] width 157 height 10
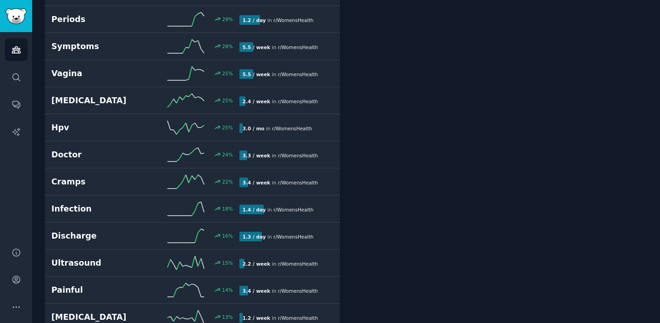
scroll to position [1179, 0]
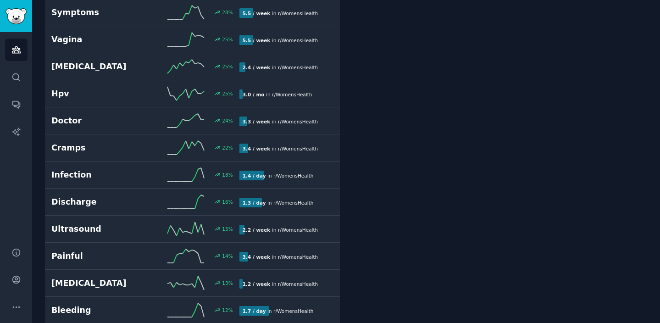
click at [99, 229] on h2 "Ultrasound" at bounding box center [98, 228] width 94 height 11
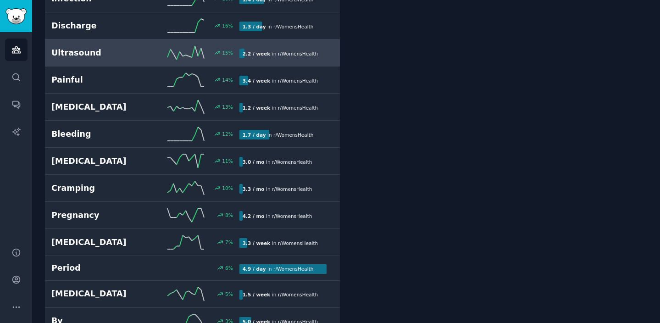
scroll to position [1359, 0]
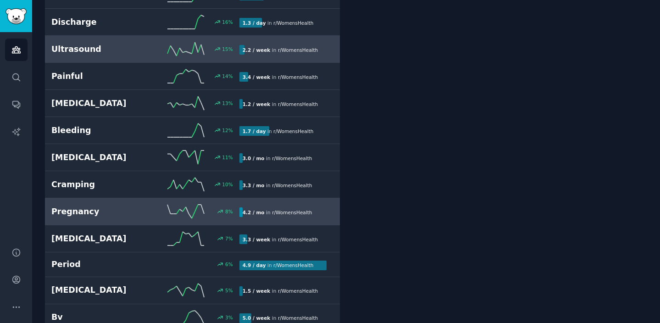
click at [71, 218] on link "Pregnancy 8 % 4.2 / mo in r/ WomensHealth" at bounding box center [192, 211] width 295 height 27
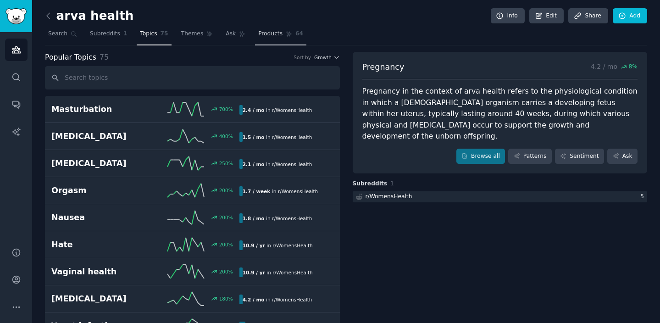
click at [265, 30] on span "Products" at bounding box center [270, 34] width 24 height 8
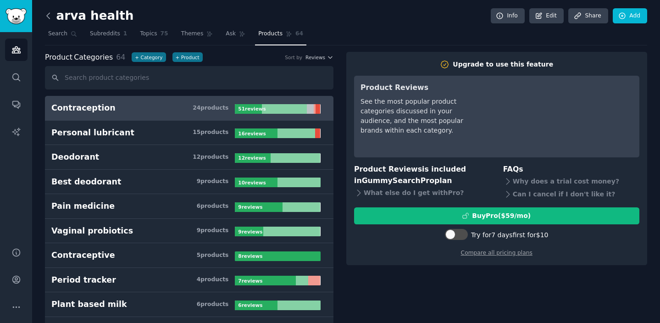
click at [50, 16] on icon at bounding box center [49, 16] width 10 height 10
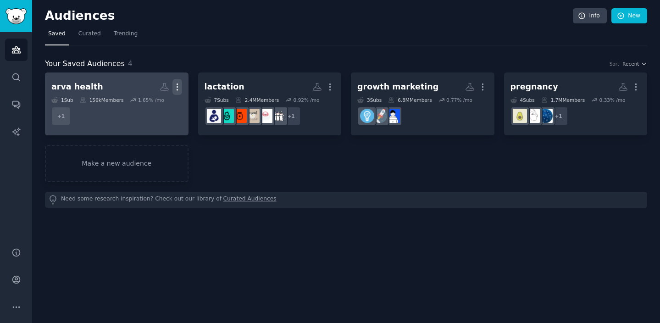
click at [179, 82] on icon "button" at bounding box center [177, 87] width 10 height 10
click at [159, 107] on p "Delete" at bounding box center [152, 106] width 21 height 10
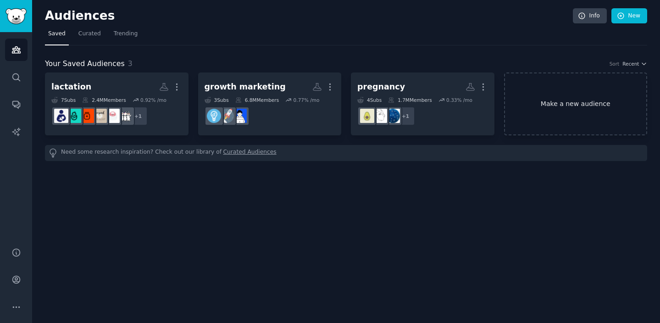
click at [538, 96] on link "Make a new audience" at bounding box center [576, 103] width 144 height 63
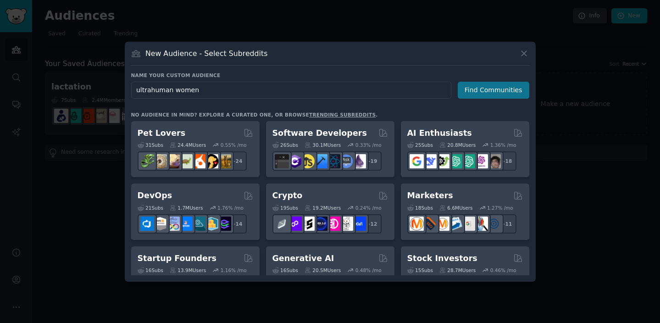
type input "ultrahuman women"
click at [483, 86] on button "Find Communities" at bounding box center [494, 90] width 72 height 17
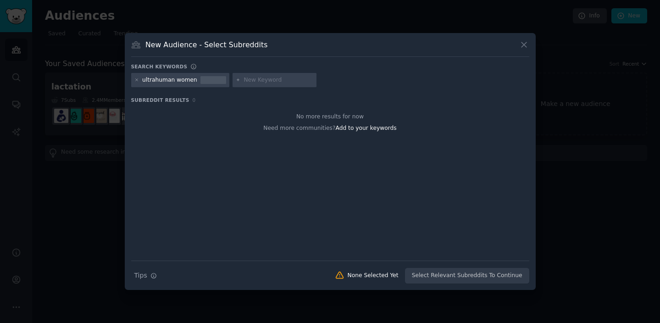
click at [179, 84] on div "ultrahuman women" at bounding box center [169, 80] width 55 height 8
click at [134, 82] on icon at bounding box center [136, 80] width 5 height 5
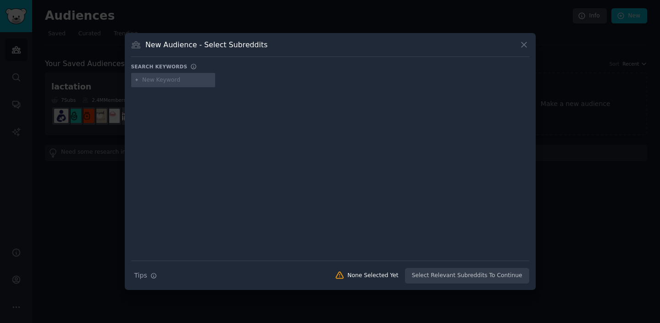
click at [151, 78] on input "text" at bounding box center [177, 80] width 70 height 8
type input "ultrahuman"
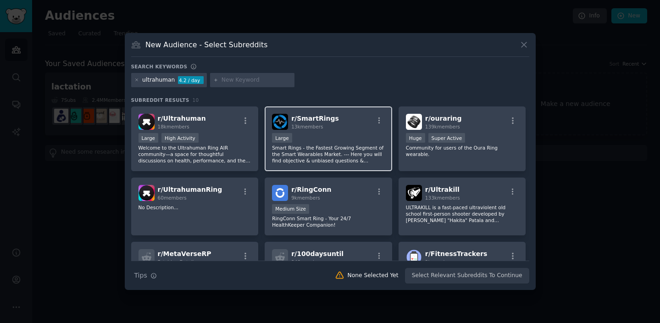
click at [324, 141] on div "Large" at bounding box center [328, 138] width 113 height 11
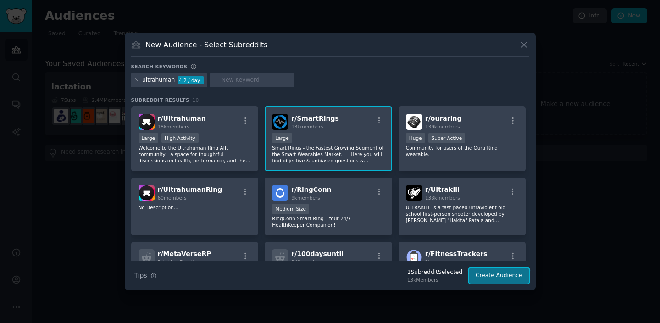
click at [483, 271] on button "Create Audience" at bounding box center [499, 276] width 61 height 16
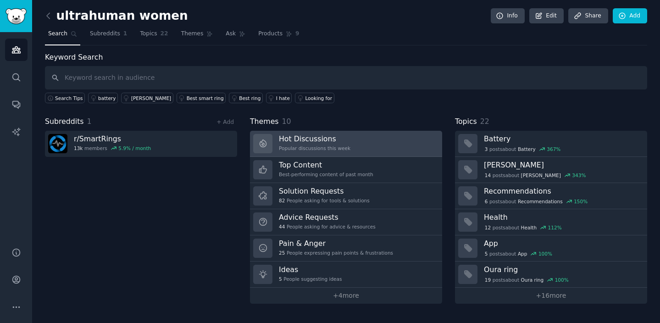
click at [355, 150] on link "Hot Discussions Popular discussions this week" at bounding box center [346, 144] width 192 height 26
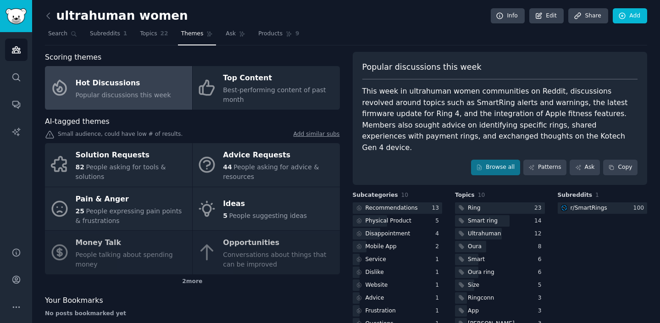
scroll to position [14, 0]
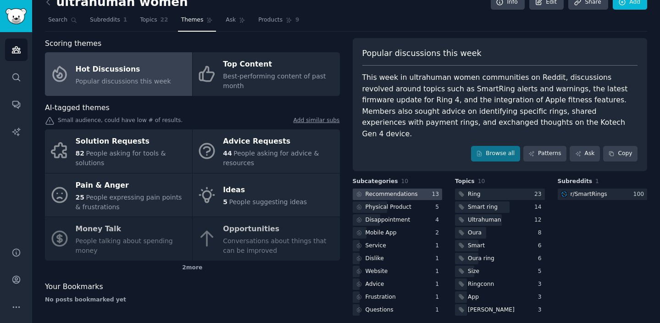
click at [405, 189] on div "Recommendations" at bounding box center [386, 194] width 67 height 11
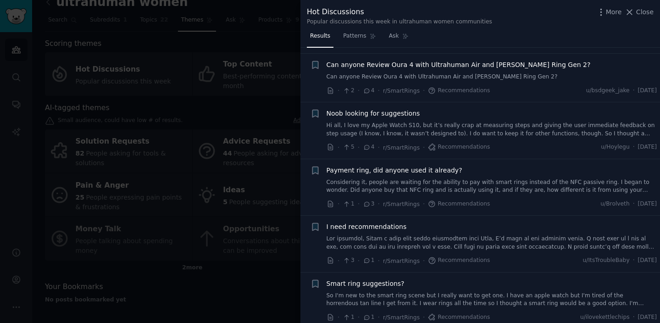
scroll to position [260, 0]
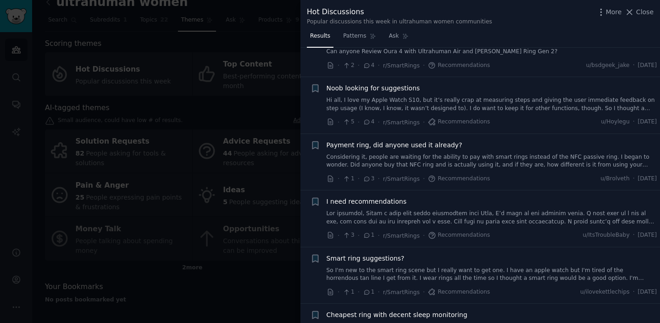
click at [405, 187] on li "+ Payment ring, did anyone used it already? Considering it, people are waiting …" at bounding box center [480, 162] width 360 height 56
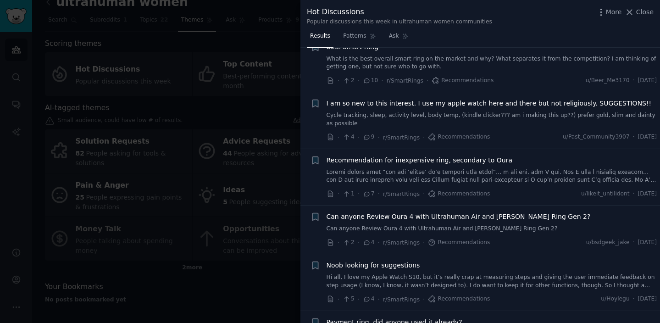
scroll to position [0, 0]
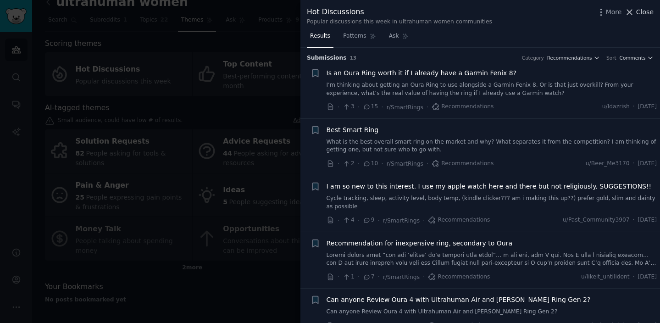
click at [636, 17] on button "Close" at bounding box center [639, 12] width 29 height 10
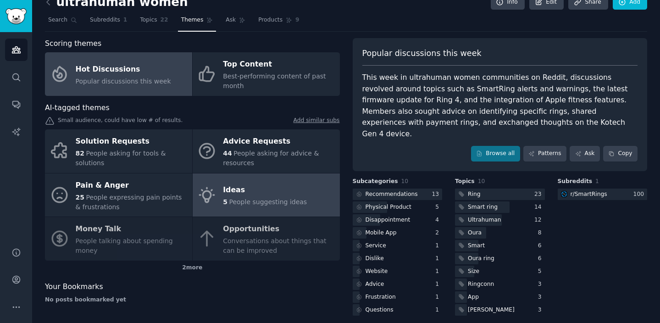
click at [202, 214] on link "Ideas 5 People suggesting ideas" at bounding box center [266, 195] width 147 height 44
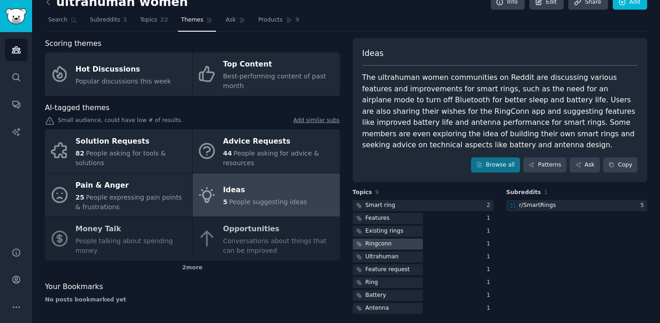
scroll to position [19, 0]
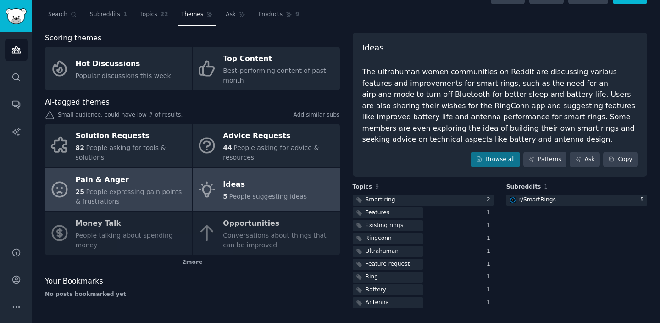
click at [148, 194] on span "People expressing pain points & frustrations" at bounding box center [129, 196] width 106 height 17
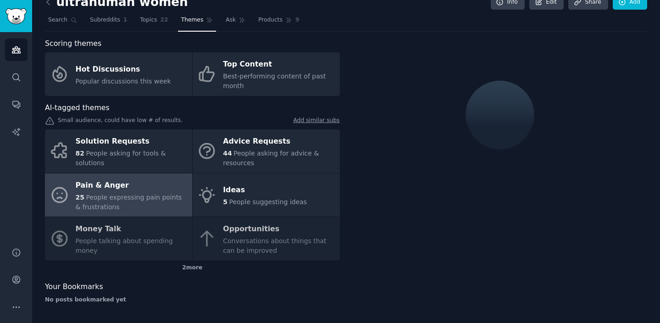
scroll to position [19, 0]
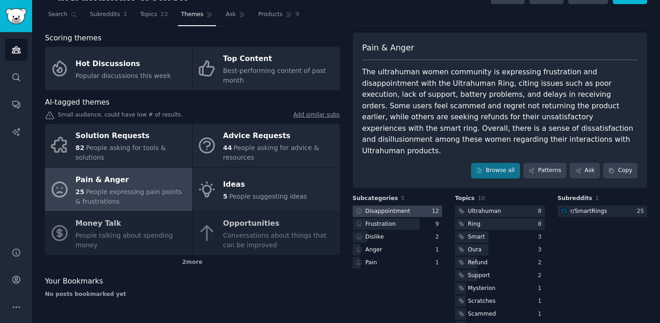
click at [419, 205] on div at bounding box center [398, 210] width 90 height 11
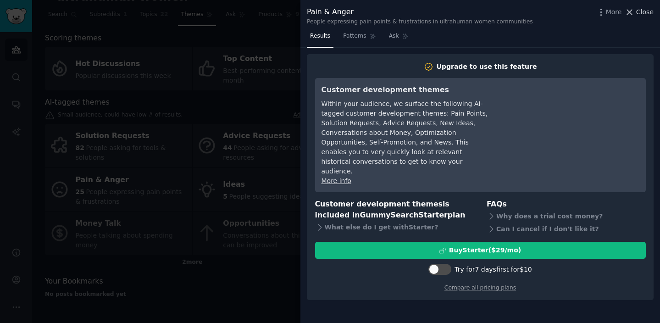
click at [637, 14] on span "Close" at bounding box center [644, 12] width 17 height 10
